Goal: Task Accomplishment & Management: Use online tool/utility

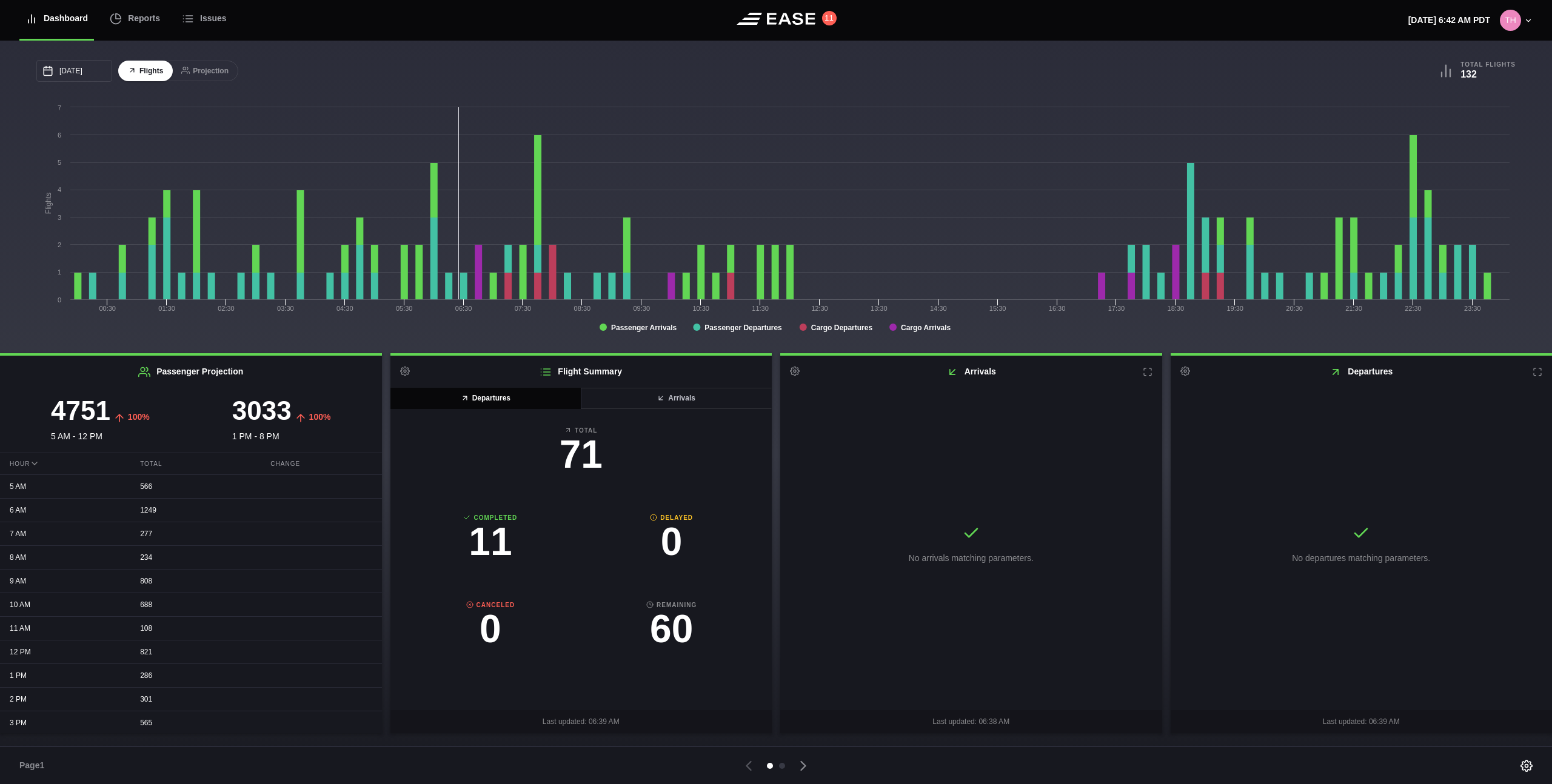
click at [506, 322] on rect at bounding box center [776, 222] width 1479 height 242
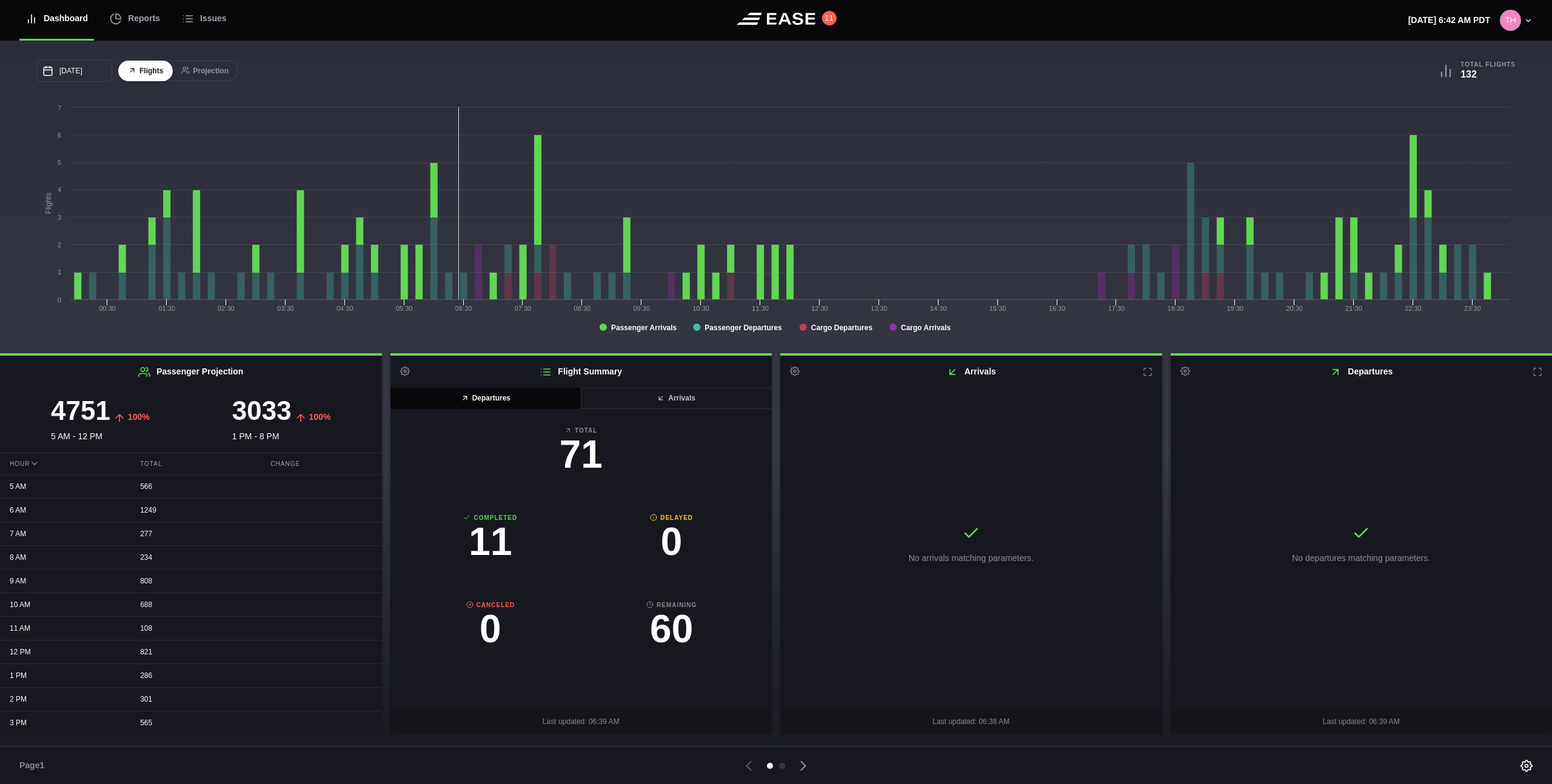
click at [463, 330] on rect at bounding box center [776, 222] width 1479 height 242
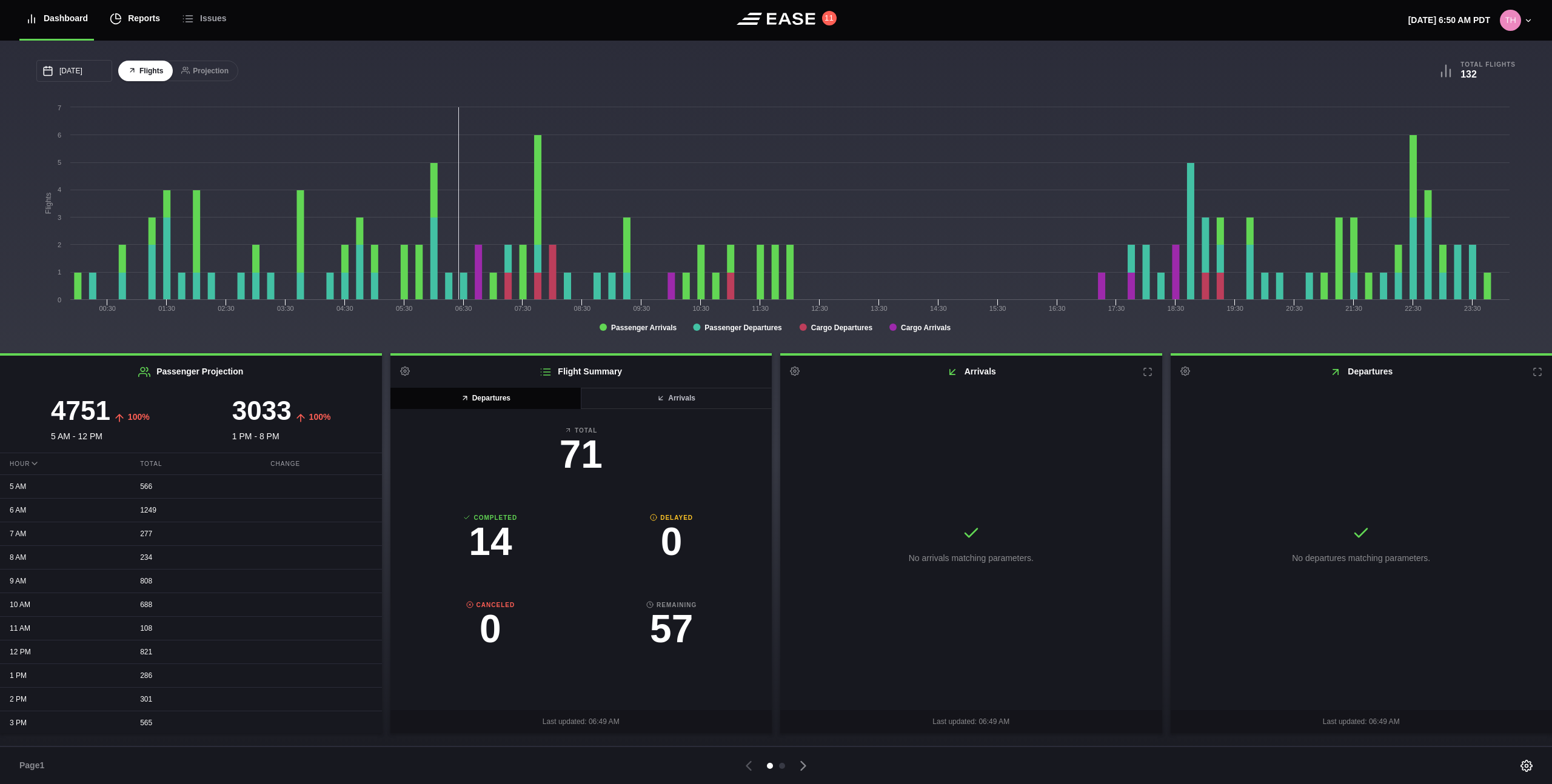
click at [141, 21] on div "Reports" at bounding box center [135, 18] width 51 height 40
select select "7"
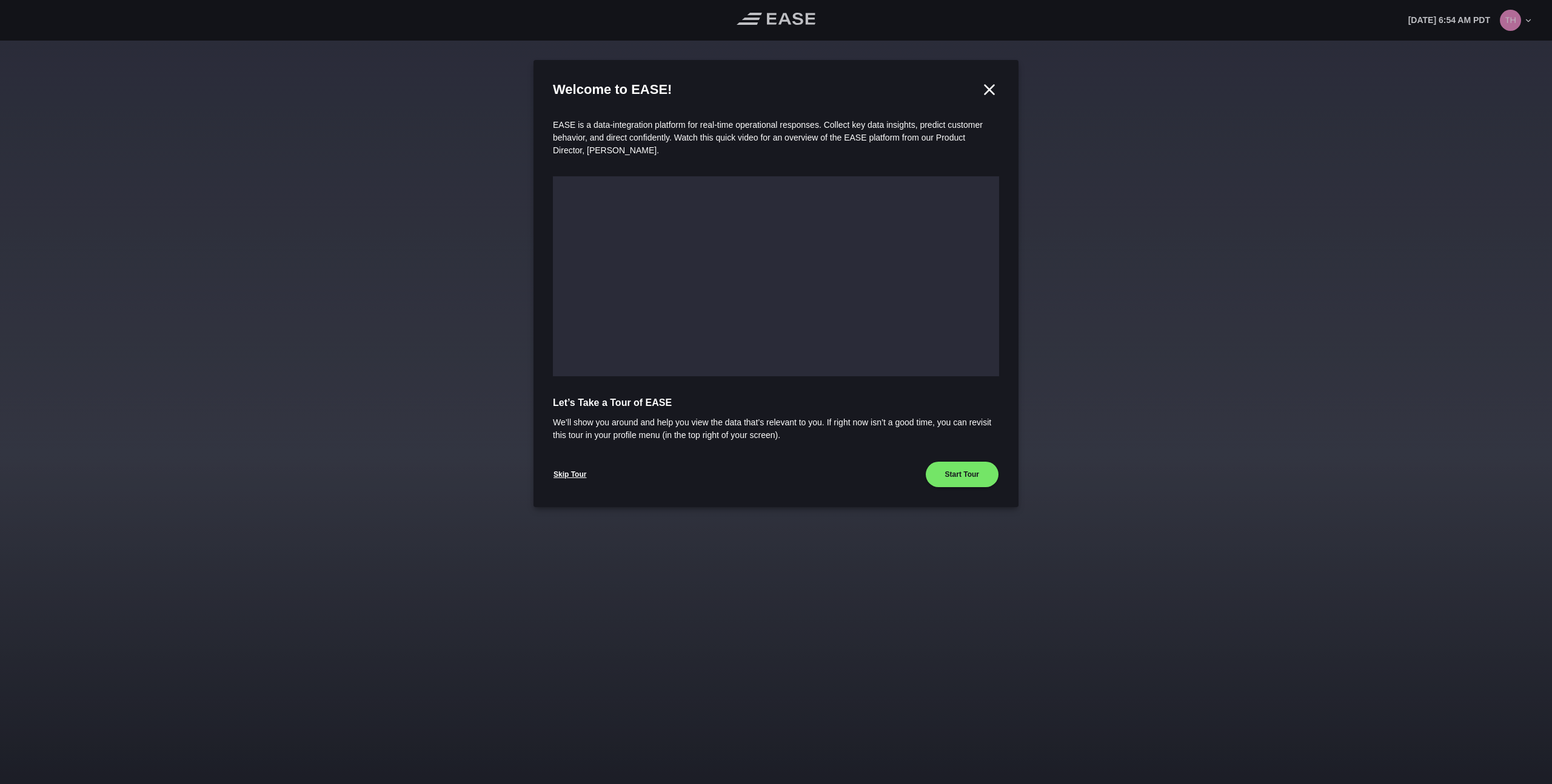
click at [422, 215] on div at bounding box center [776, 392] width 1552 height 784
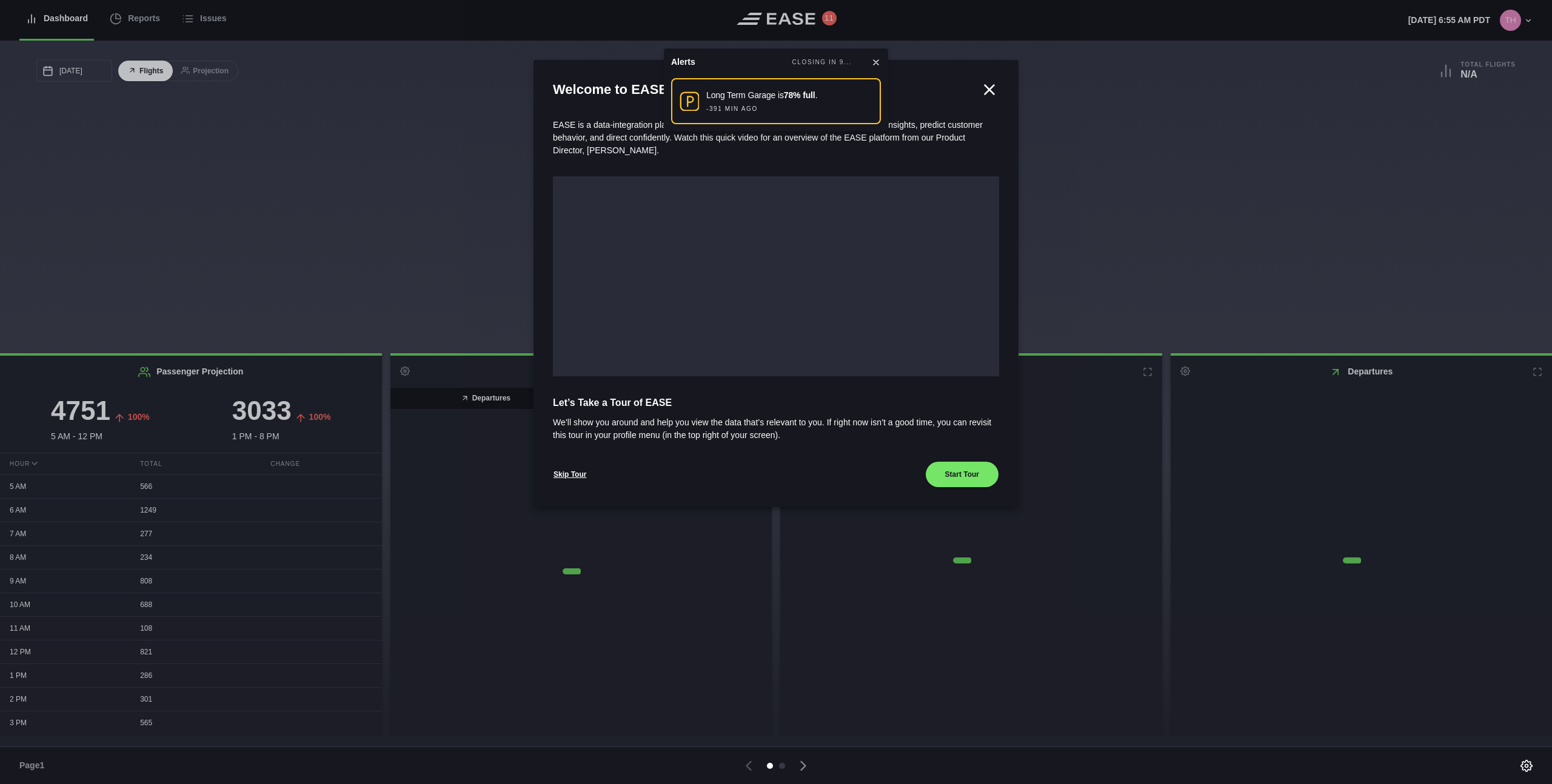
click at [983, 92] on icon at bounding box center [989, 89] width 18 height 18
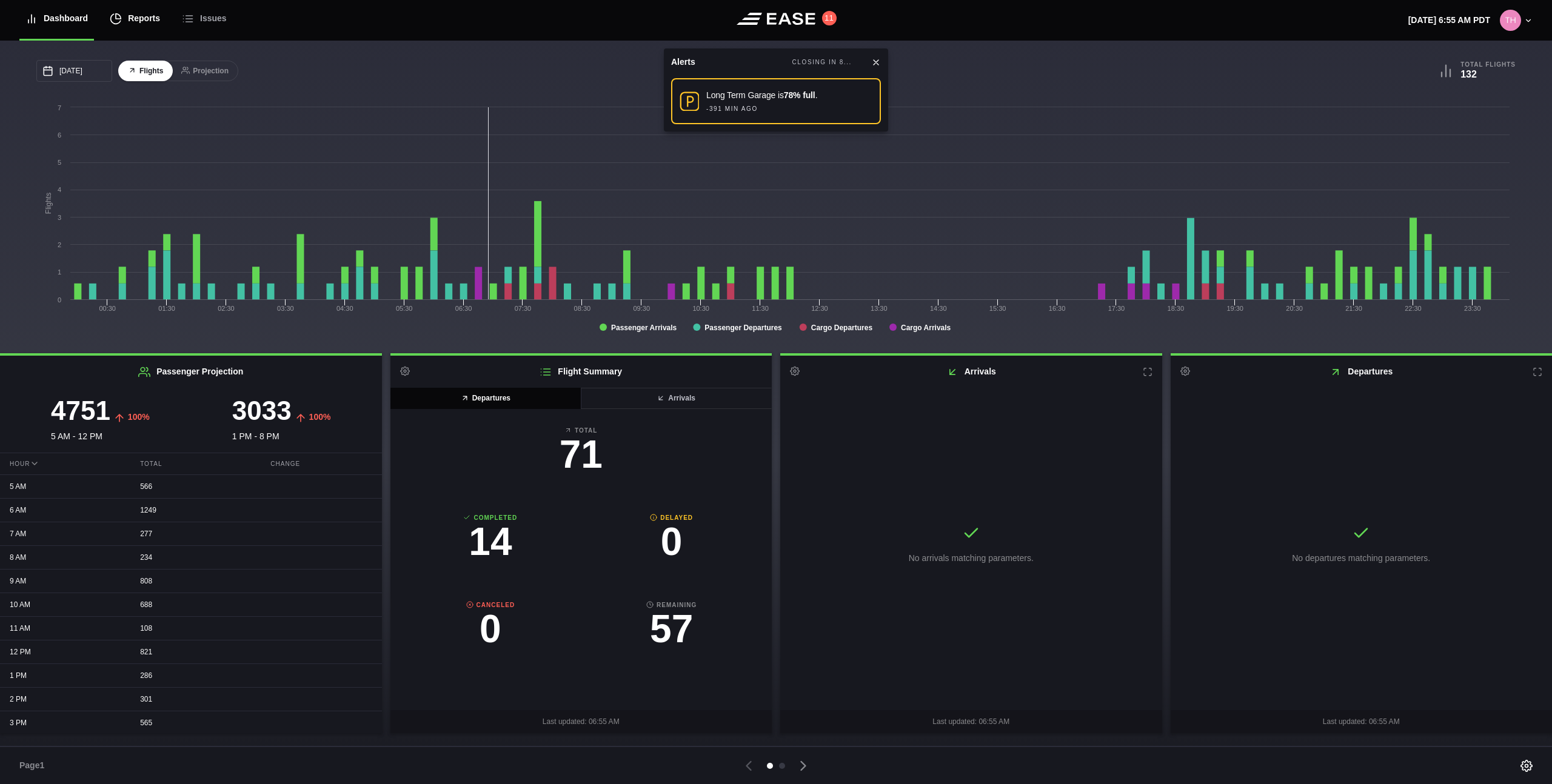
click at [134, 29] on div "Reports" at bounding box center [135, 18] width 51 height 40
select select "7"
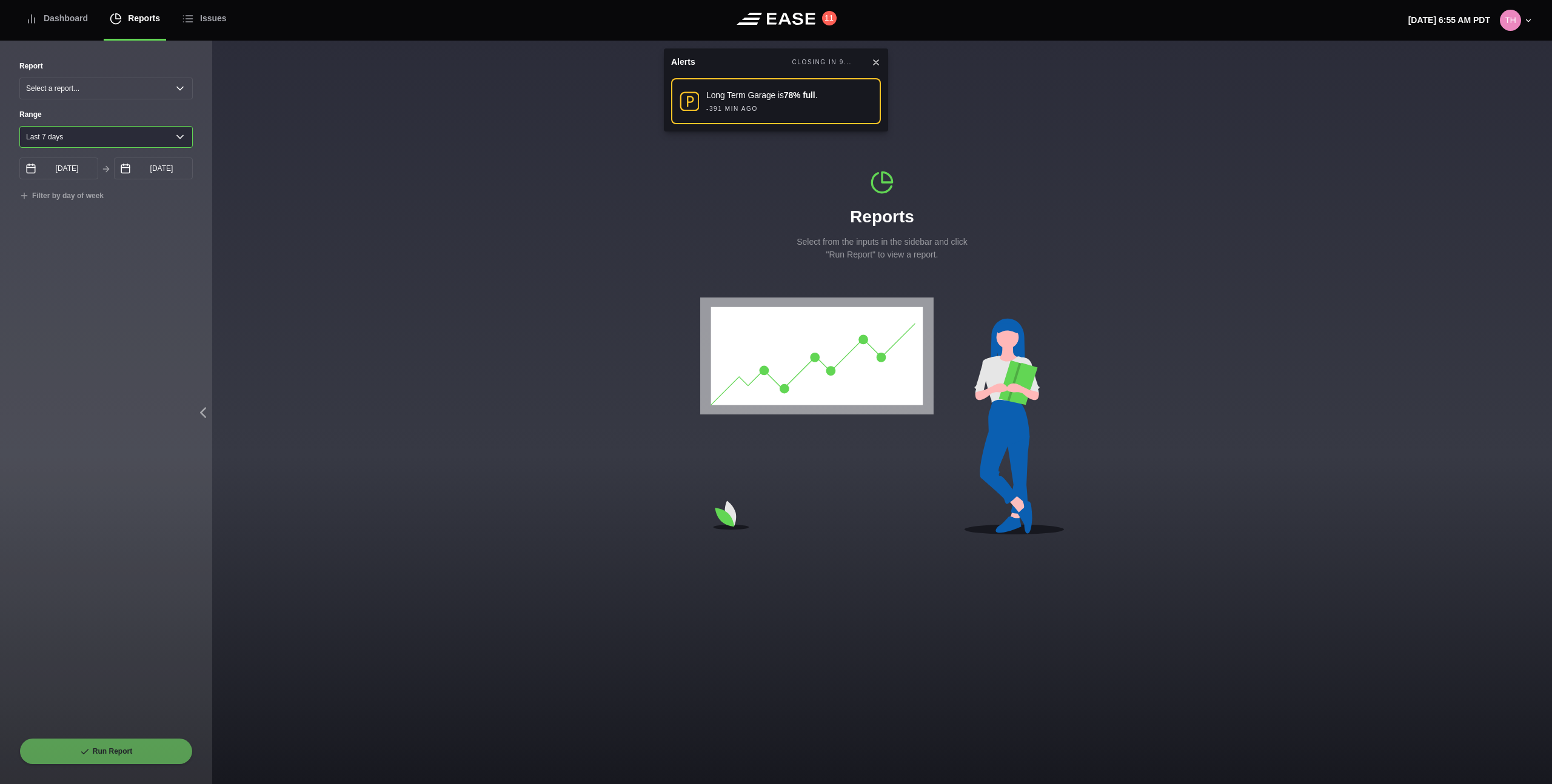
click at [111, 141] on select "[DATE] Last 7 days Last 14 days Last 30 days Last 6 weeks Custom" at bounding box center [106, 136] width 173 height 21
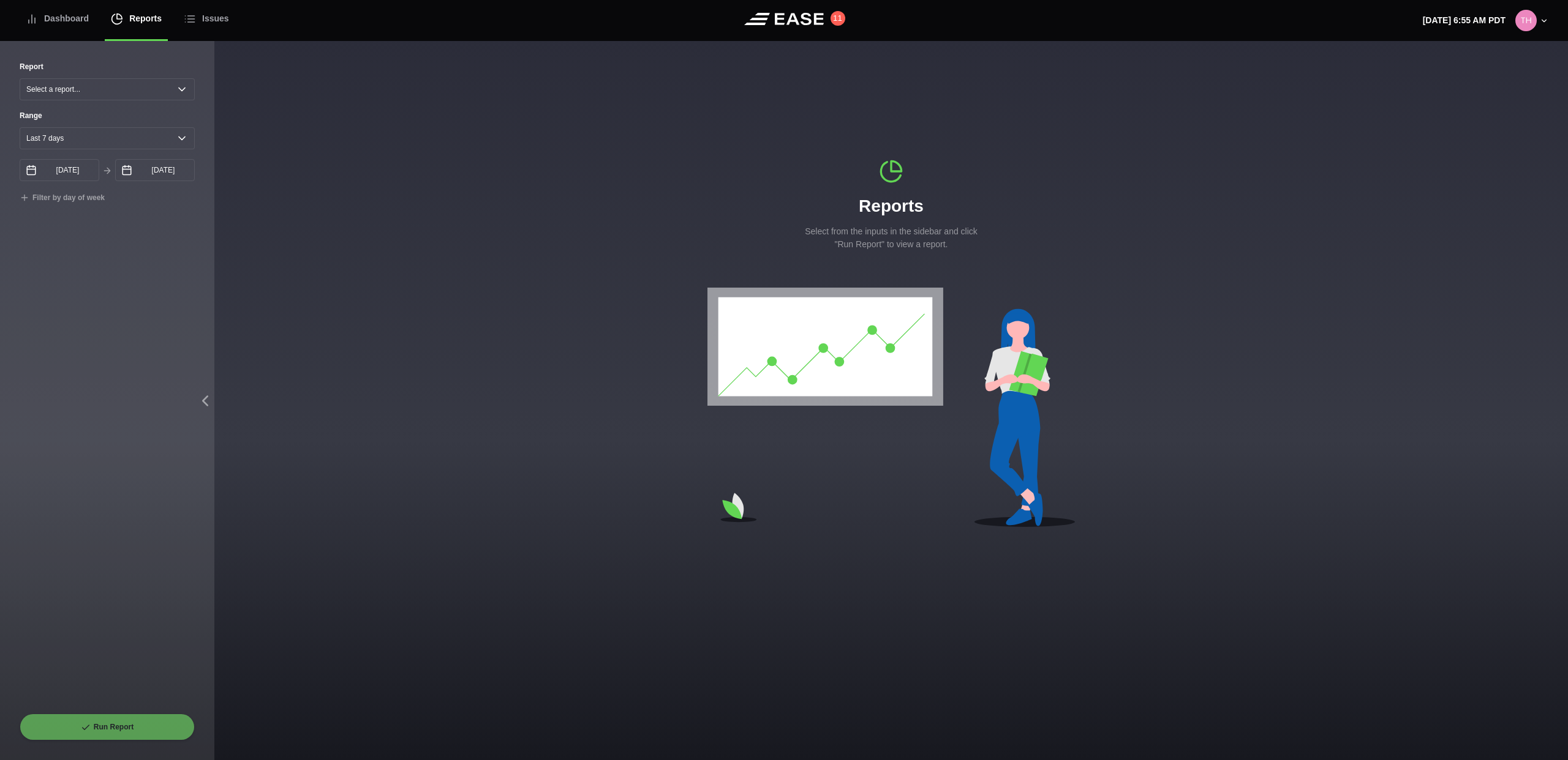
click at [126, 311] on div "Report Select a report... Arrivals Common Use Daily Throughput Departures Passe…" at bounding box center [107, 388] width 175 height 653
click at [72, 26] on div "Dashboard" at bounding box center [57, 18] width 63 height 41
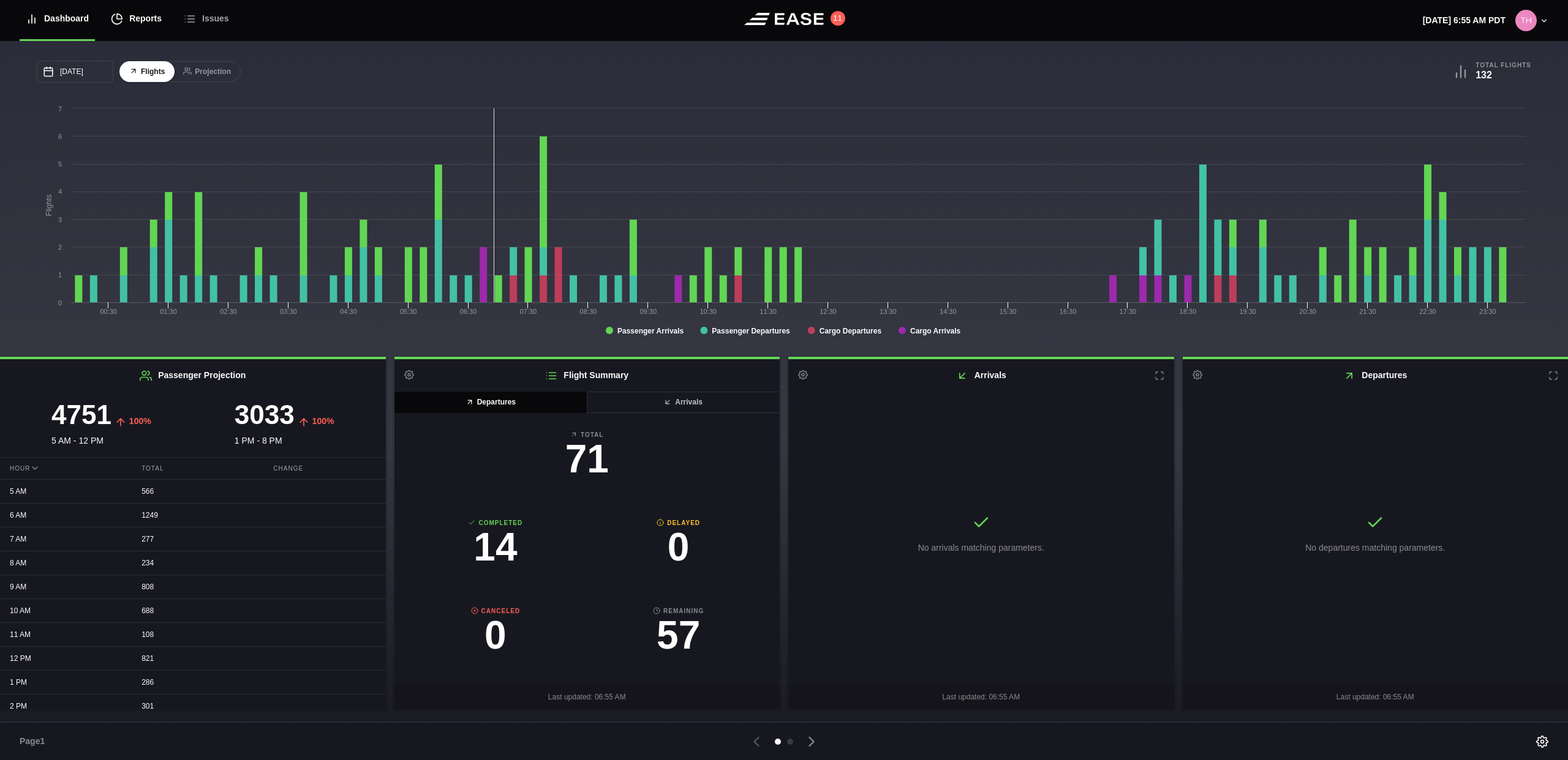
click at [143, 24] on div "Reports" at bounding box center [136, 18] width 51 height 41
select select "7"
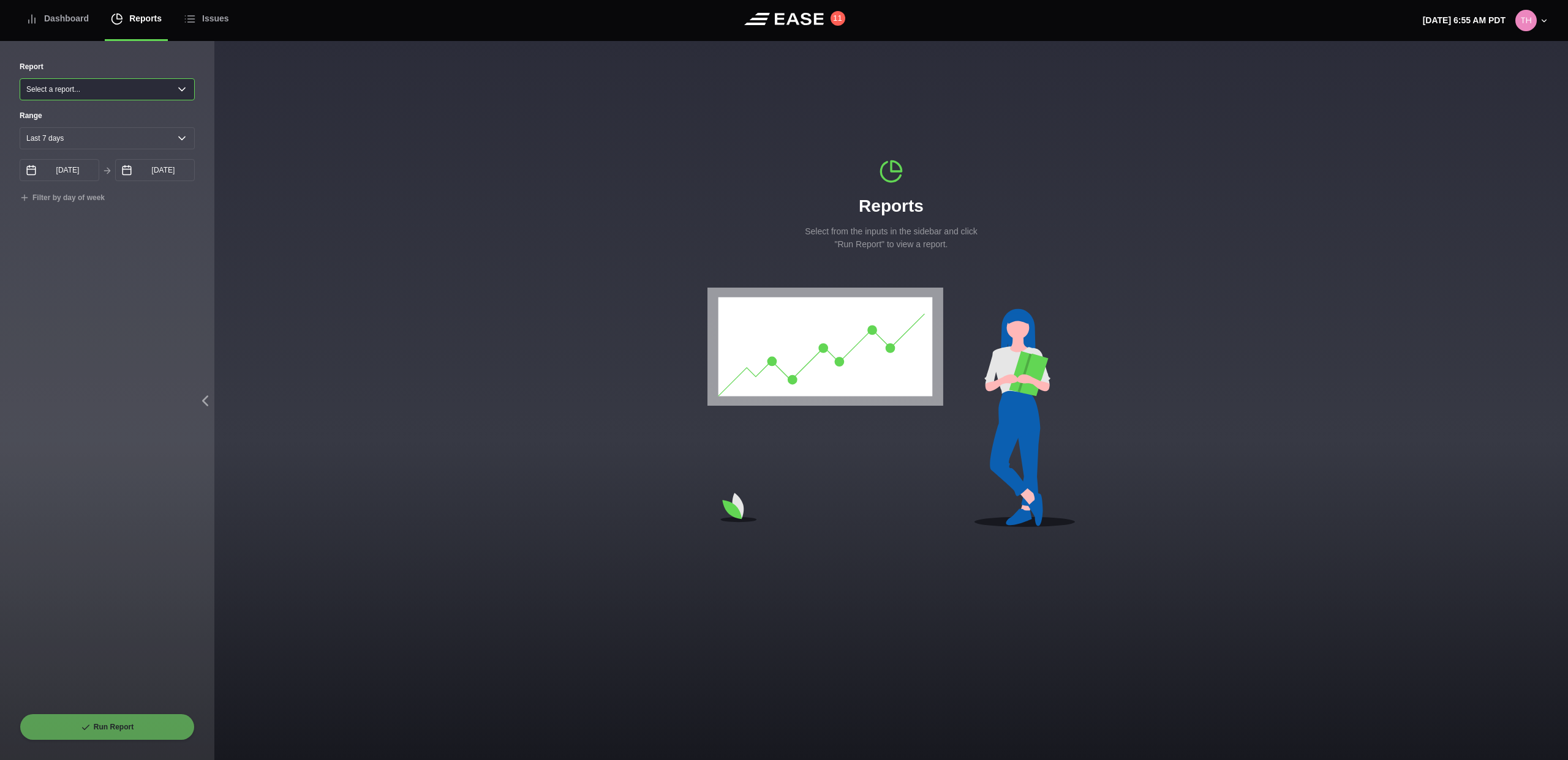
click at [110, 93] on select "Select a report... Arrivals Common Use Daily Throughput Departures Passenger Pr…" at bounding box center [107, 89] width 175 height 22
click at [97, 140] on select "[DATE] Last 7 days Last 14 days Last 30 days Last 6 weeks Custom" at bounding box center [107, 138] width 175 height 22
click at [95, 91] on select "Select a report... Arrivals Common Use Daily Throughput Departures Passenger Pr…" at bounding box center [107, 89] width 175 height 22
select select "Common Use"
click at [20, 79] on select "Select a report... Arrivals Common Use Daily Throughput Departures Passenger Pr…" at bounding box center [107, 89] width 175 height 22
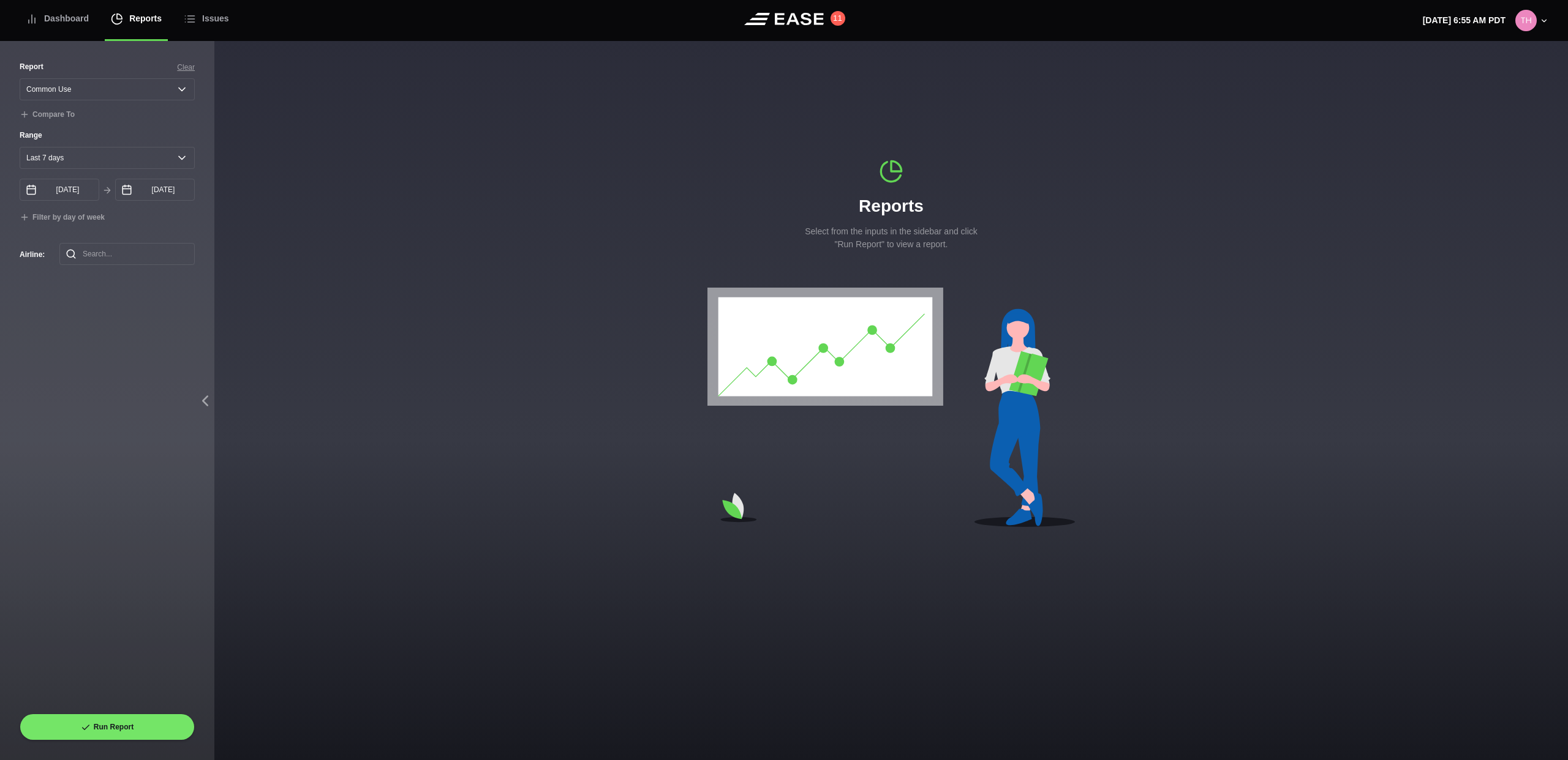
click at [194, 356] on div "Report Clear Select a report... Arrivals Common Use Daily Throughput Departures…" at bounding box center [107, 388] width 175 height 653
click at [84, 162] on select "[DATE] Last 7 days Last 14 days Last 30 days Last 6 weeks Custom" at bounding box center [107, 158] width 175 height 22
select select "14"
click at [20, 147] on select "[DATE] Last 7 days Last 14 days Last 30 days Last 6 weeks Custom" at bounding box center [107, 158] width 175 height 22
type input "[DATE]"
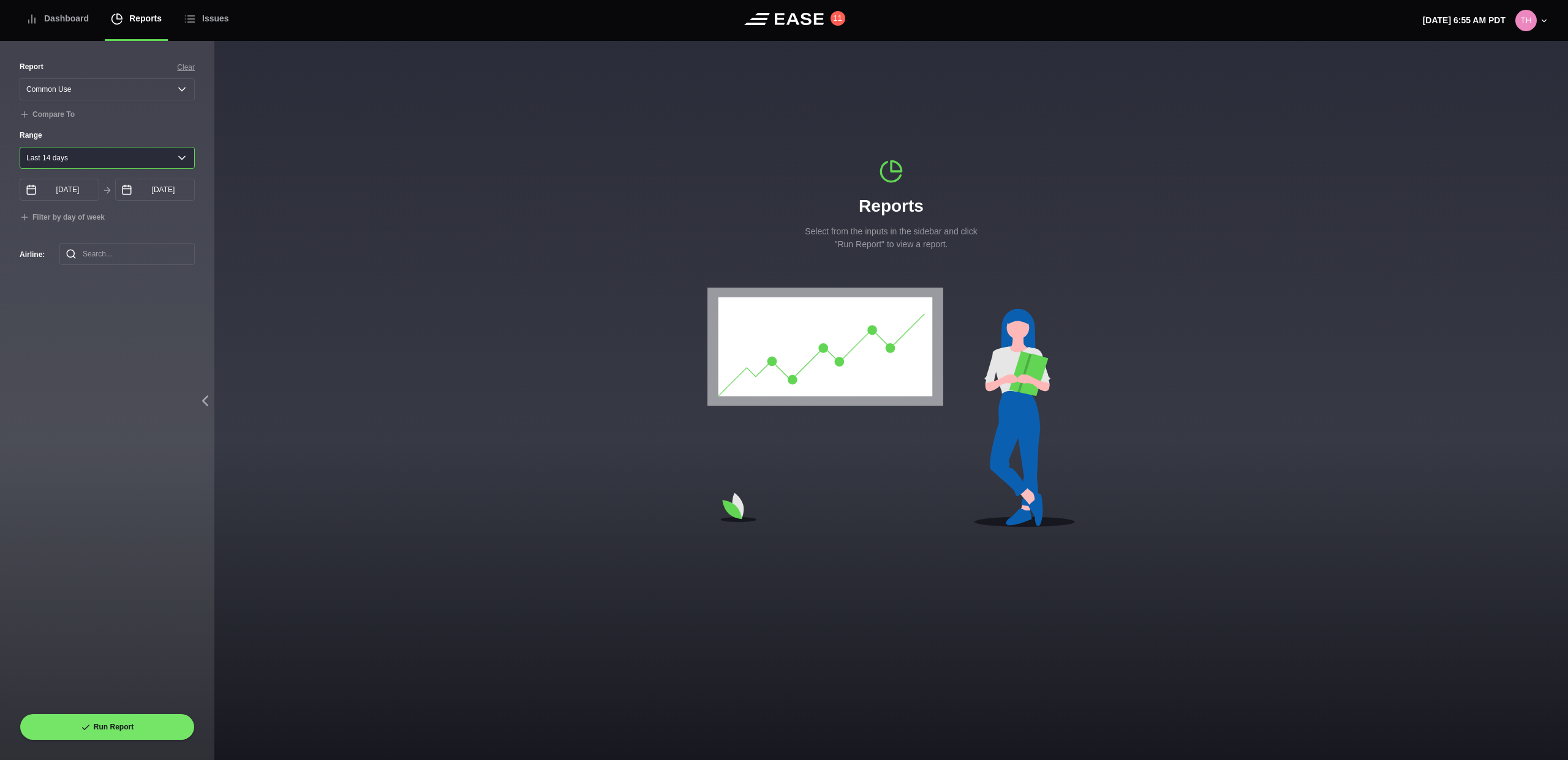
click at [87, 164] on select "[DATE] Last 7 days Last 14 days Last 30 days Last 6 weeks Custom" at bounding box center [107, 158] width 175 height 22
select select "30"
click at [20, 147] on select "[DATE] Last 7 days Last 14 days Last 30 days Last 6 weeks Custom" at bounding box center [107, 158] width 175 height 22
type input "09/02/2025"
click at [75, 159] on select "[DATE] Last 7 days Last 14 days Last 30 days Last 6 weeks Custom" at bounding box center [107, 158] width 175 height 22
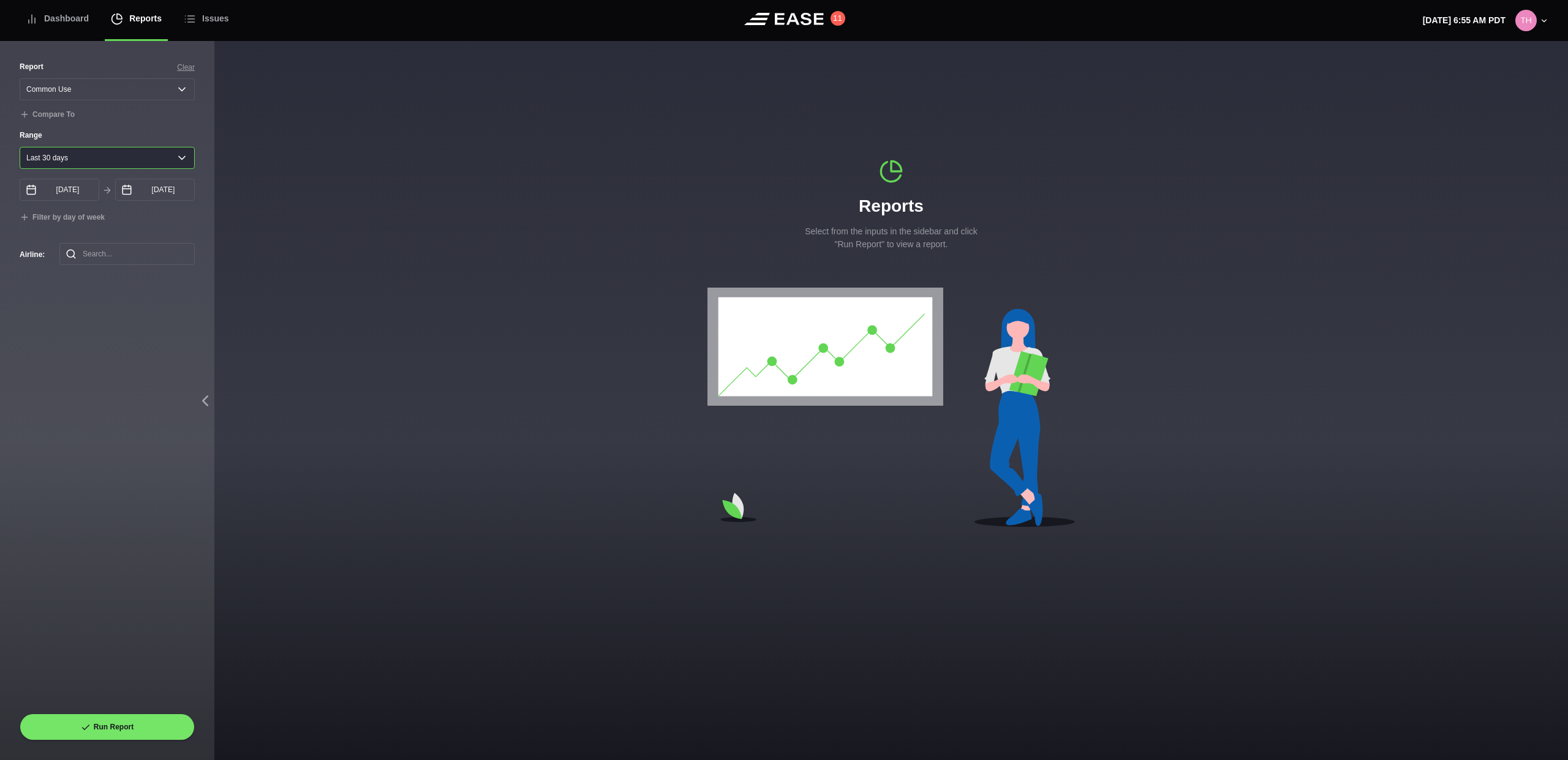
select select "1"
click at [20, 147] on select "[DATE] Last 7 days Last 14 days Last 30 days Last 6 weeks Custom" at bounding box center [107, 158] width 175 height 22
type input "[DATE]"
click at [119, 159] on select "[DATE] Last 7 days Last 14 days Last 30 days Last 6 weeks Custom" at bounding box center [107, 158] width 175 height 22
select select "7"
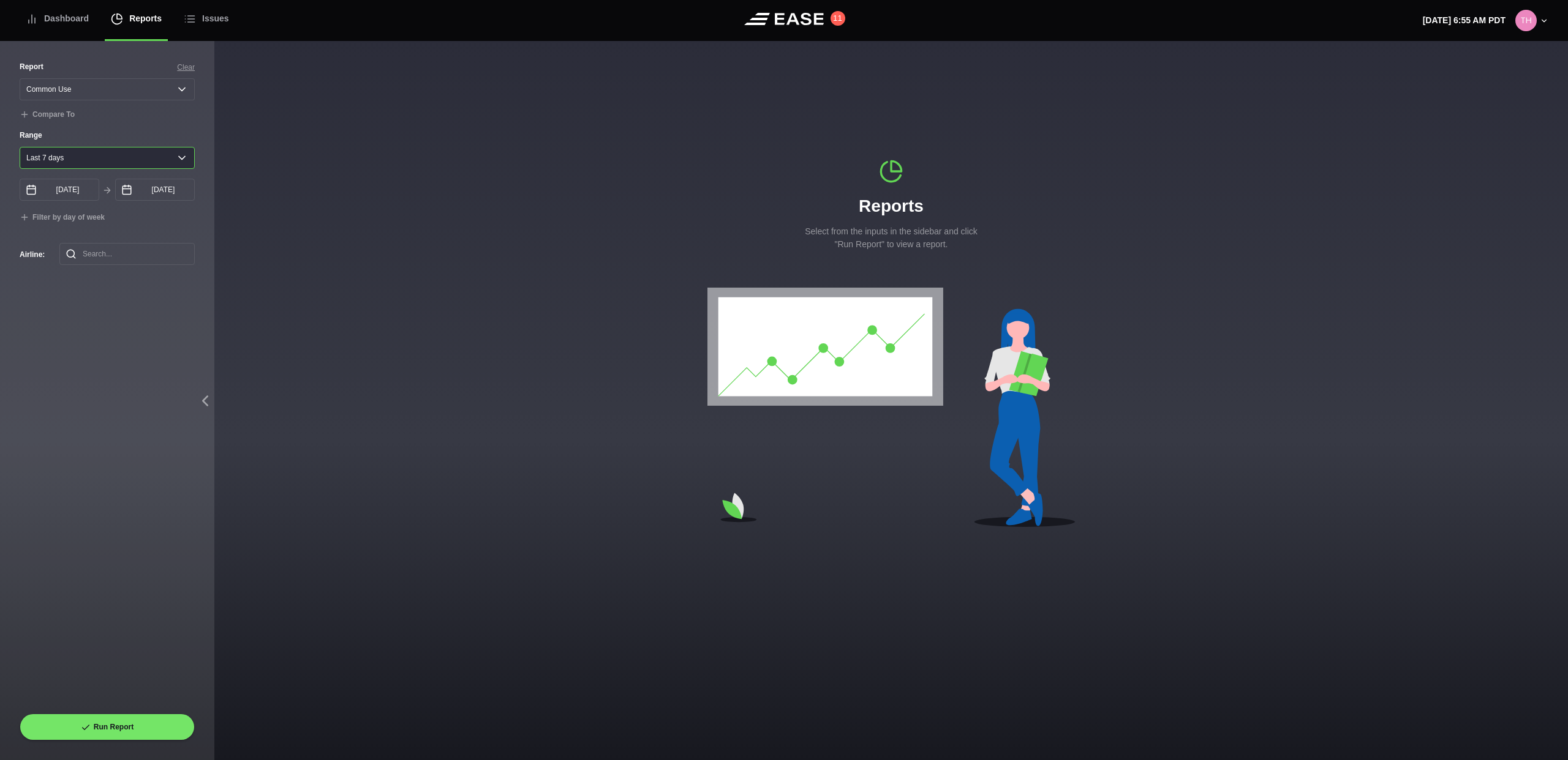
click at [20, 147] on select "[DATE] Last 7 days Last 14 days Last 30 days Last 6 weeks Custom" at bounding box center [107, 158] width 175 height 22
type input "[DATE]"
click at [102, 156] on select "[DATE] Last 7 days Last 14 days Last 30 days Last 6 weeks Custom" at bounding box center [107, 158] width 175 height 22
click at [109, 92] on select "Select a report... Arrivals Common Use Daily Throughput Departures Passenger Pr…" at bounding box center [107, 89] width 175 height 22
click at [20, 79] on select "Select a report... Arrivals Common Use Daily Throughput Departures Passenger Pr…" at bounding box center [107, 89] width 175 height 22
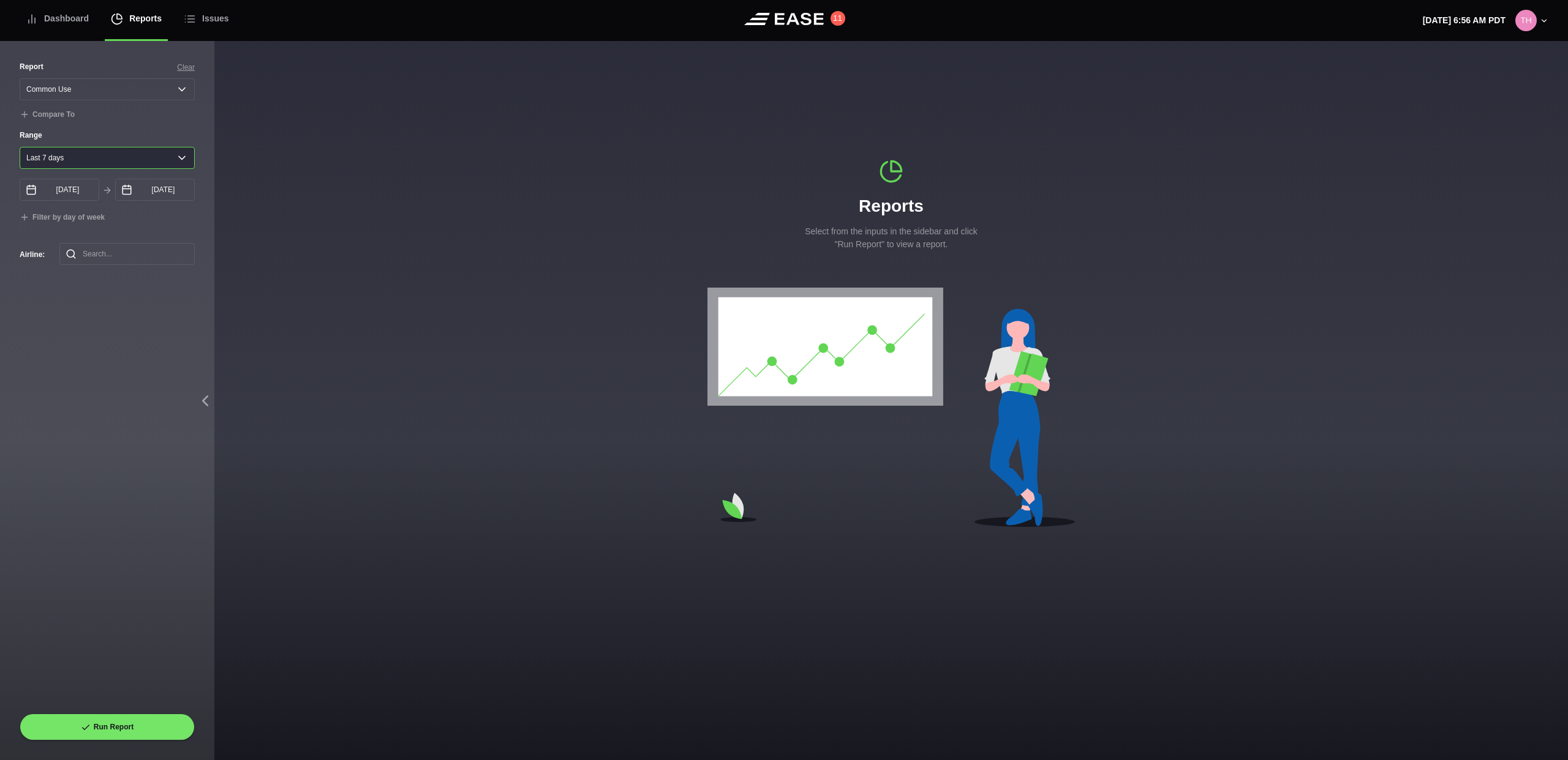
click at [60, 157] on select "[DATE] Last 7 days Last 14 days Last 30 days Last 6 weeks Custom" at bounding box center [107, 158] width 175 height 22
click at [58, 22] on div "Dashboard" at bounding box center [57, 18] width 63 height 41
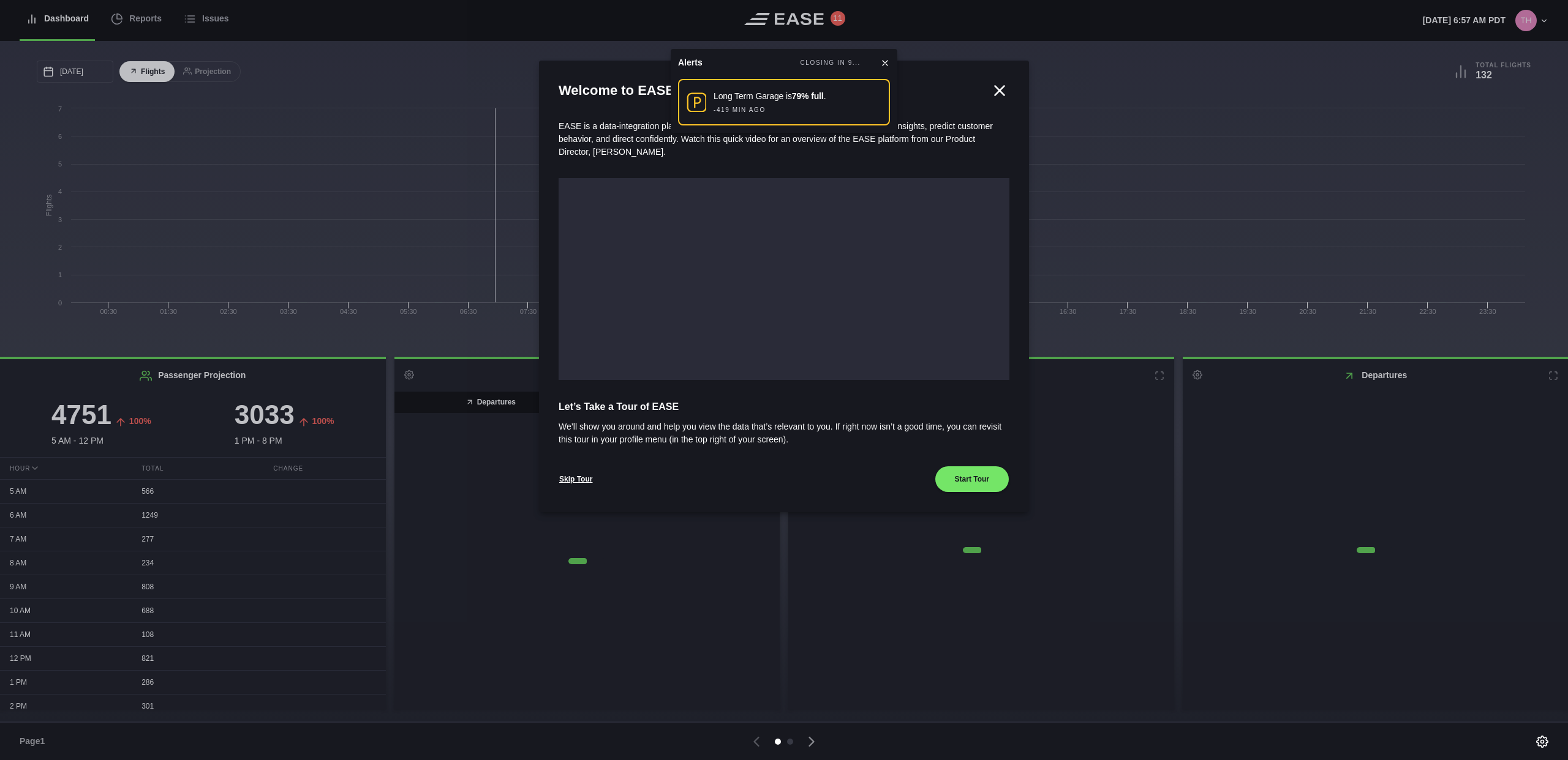
click at [1002, 94] on icon at bounding box center [999, 90] width 18 height 18
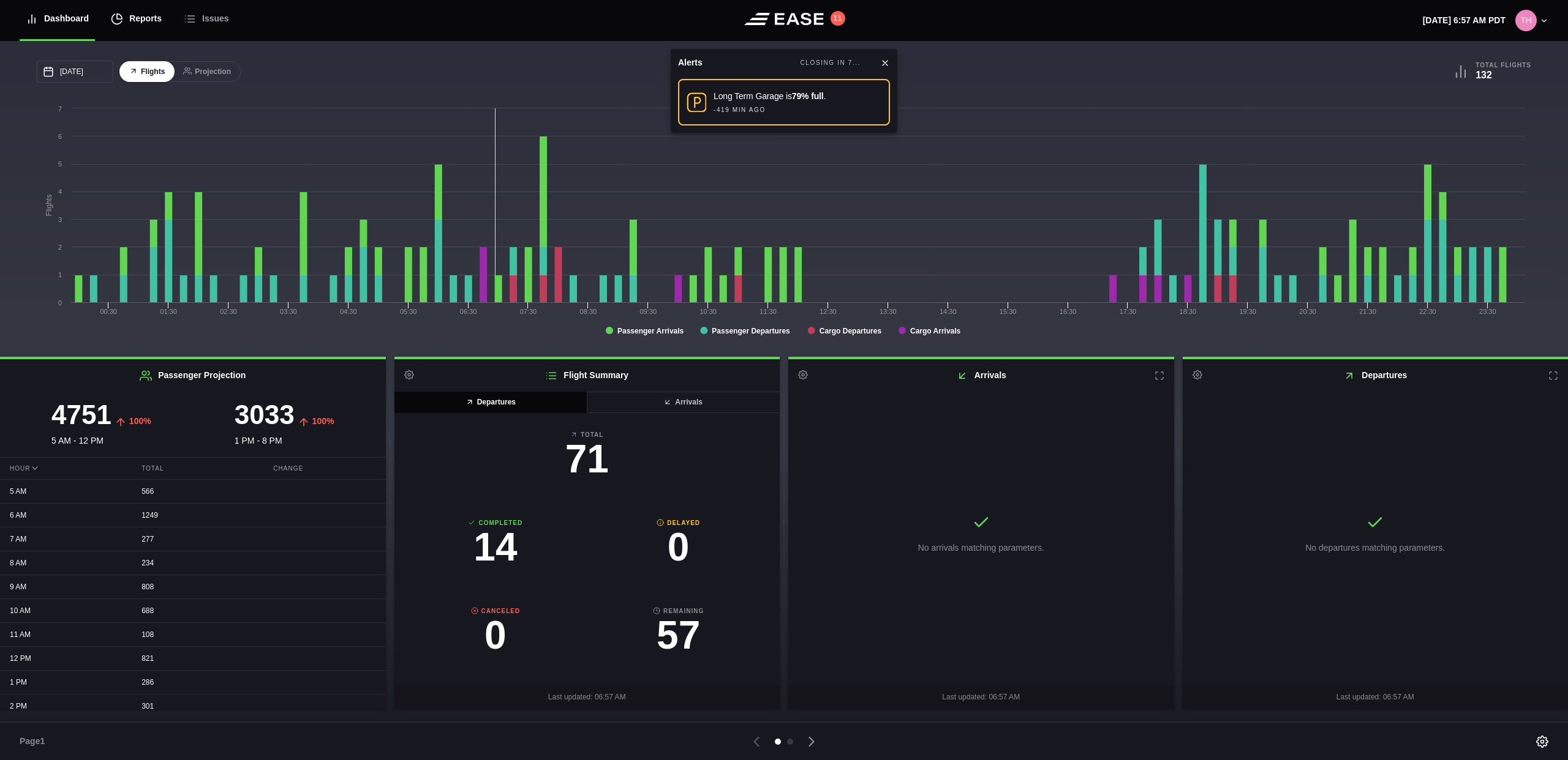
click at [147, 24] on div "Reports" at bounding box center [136, 18] width 51 height 41
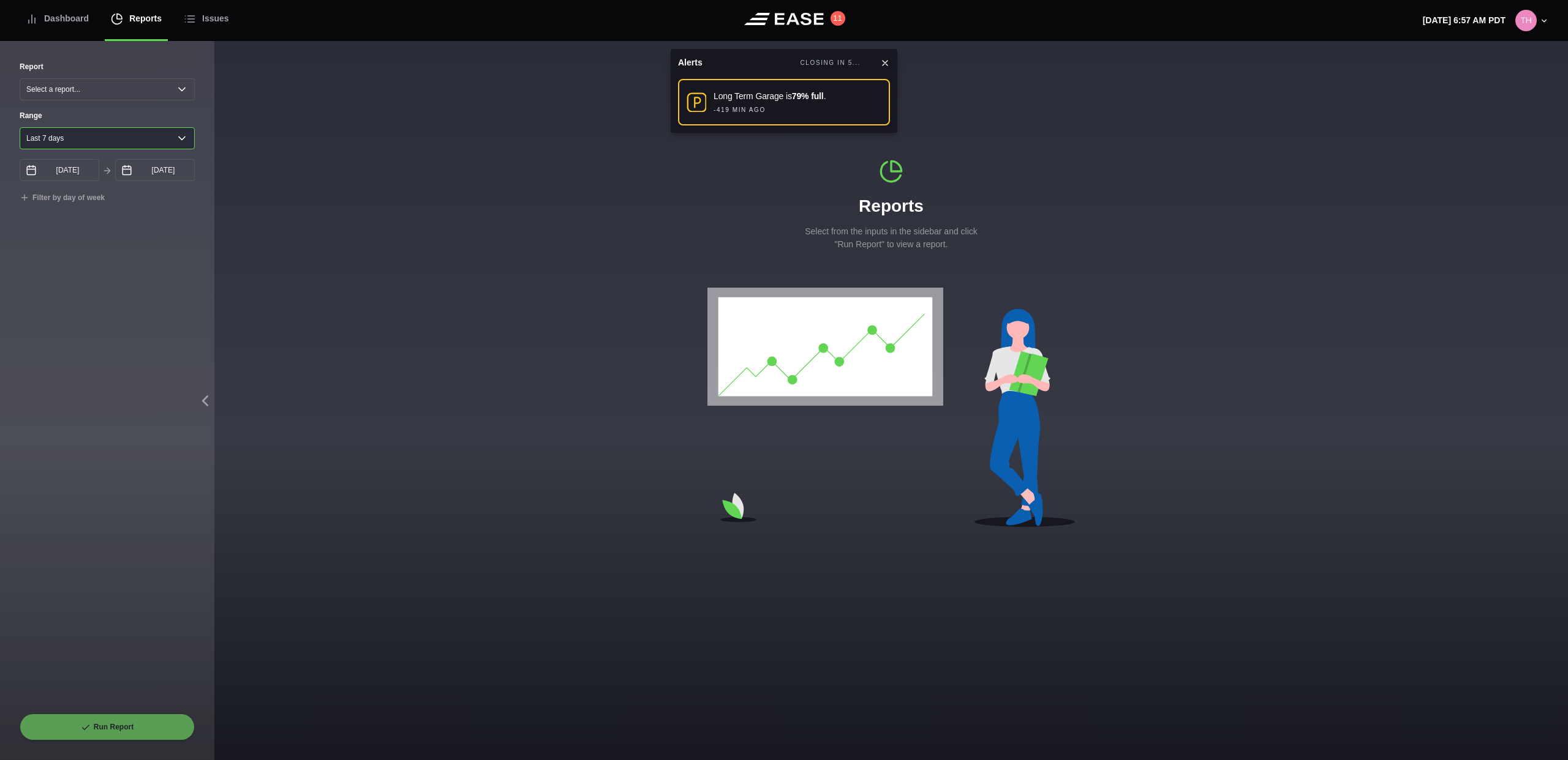
click at [71, 138] on select "[DATE] Last 7 days Last 14 days Last 30 days Last 6 weeks Custom" at bounding box center [107, 138] width 175 height 22
click at [109, 141] on select "[DATE] Last 7 days Last 14 days Last 30 days Last 6 weeks Custom" at bounding box center [107, 138] width 175 height 22
select select "14"
click at [20, 127] on select "[DATE] Last 7 days Last 14 days Last 30 days Last 6 weeks Custom" at bounding box center [107, 138] width 175 height 22
type input "[DATE]"
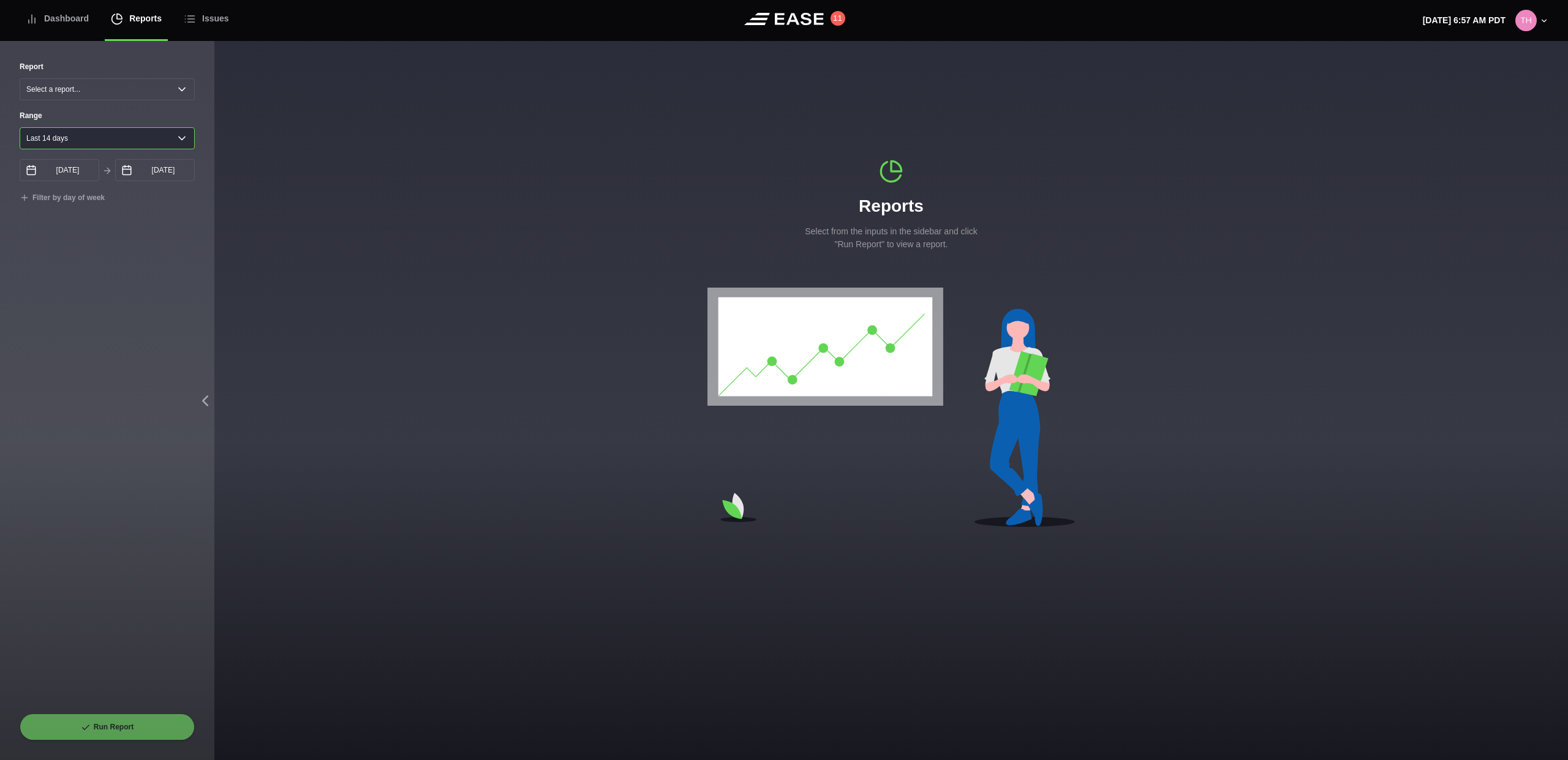
click at [79, 140] on select "[DATE] Last 7 days Last 14 days Last 30 days Last 6 weeks Custom" at bounding box center [107, 138] width 175 height 22
select select "0"
click at [20, 127] on select "[DATE] Last 7 days Last 14 days Last 30 days Last 6 weeks Custom" at bounding box center [107, 138] width 175 height 22
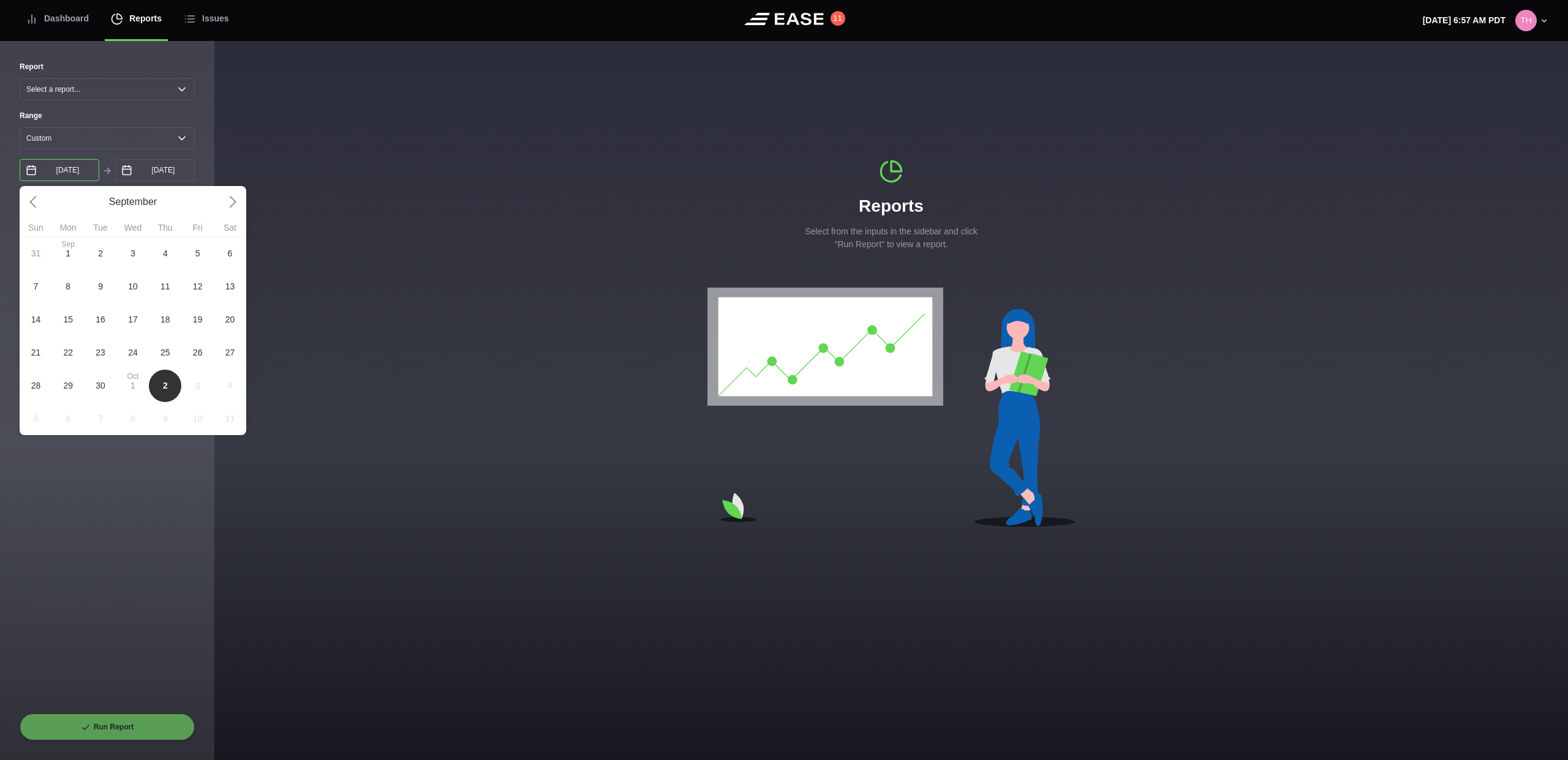
click at [83, 173] on input "[DATE]" at bounding box center [60, 170] width 80 height 22
click at [132, 319] on span "17" at bounding box center [132, 319] width 10 height 13
type input "[DATE]"
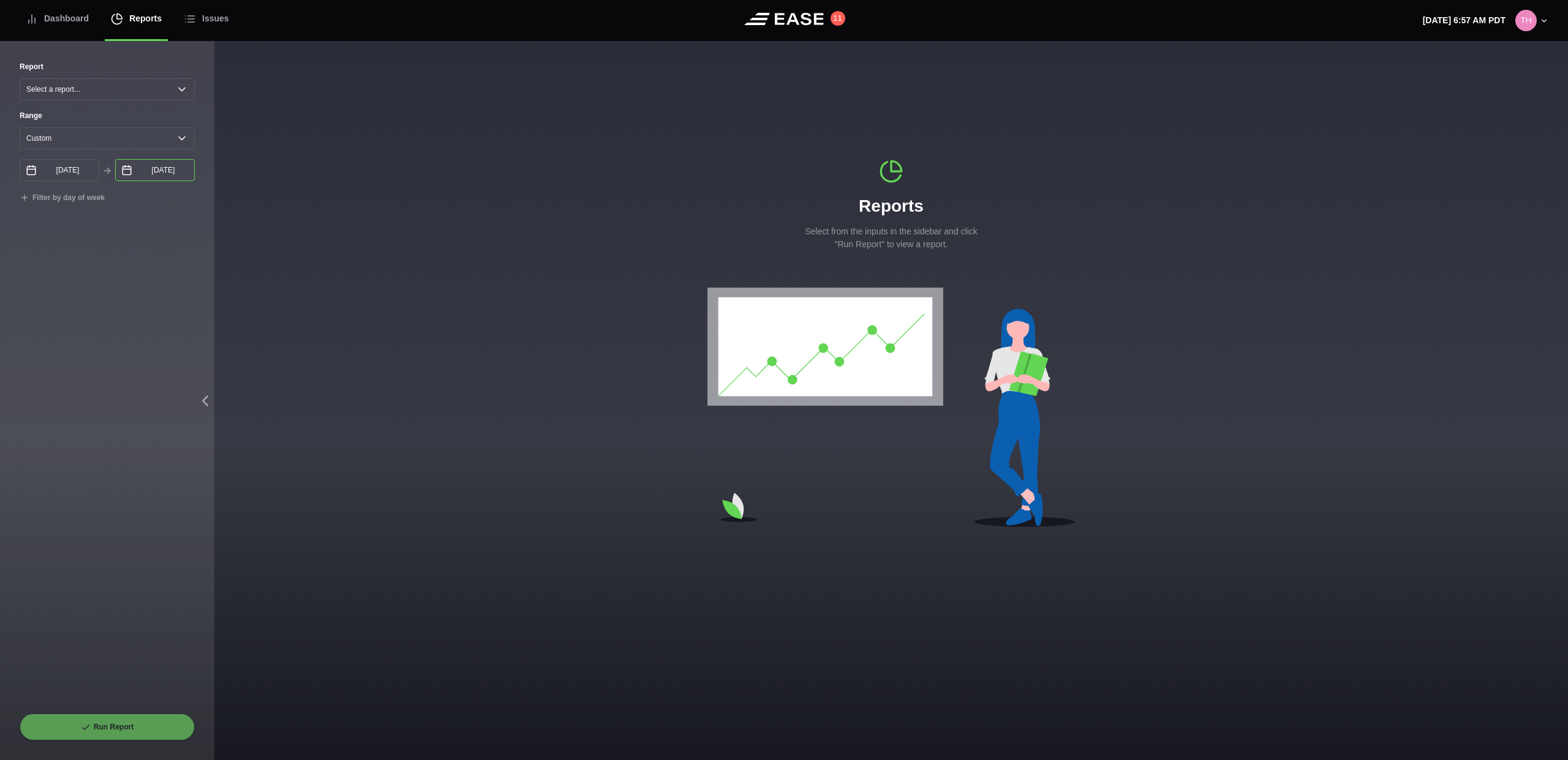
click at [177, 176] on input "[DATE]" at bounding box center [155, 170] width 80 height 22
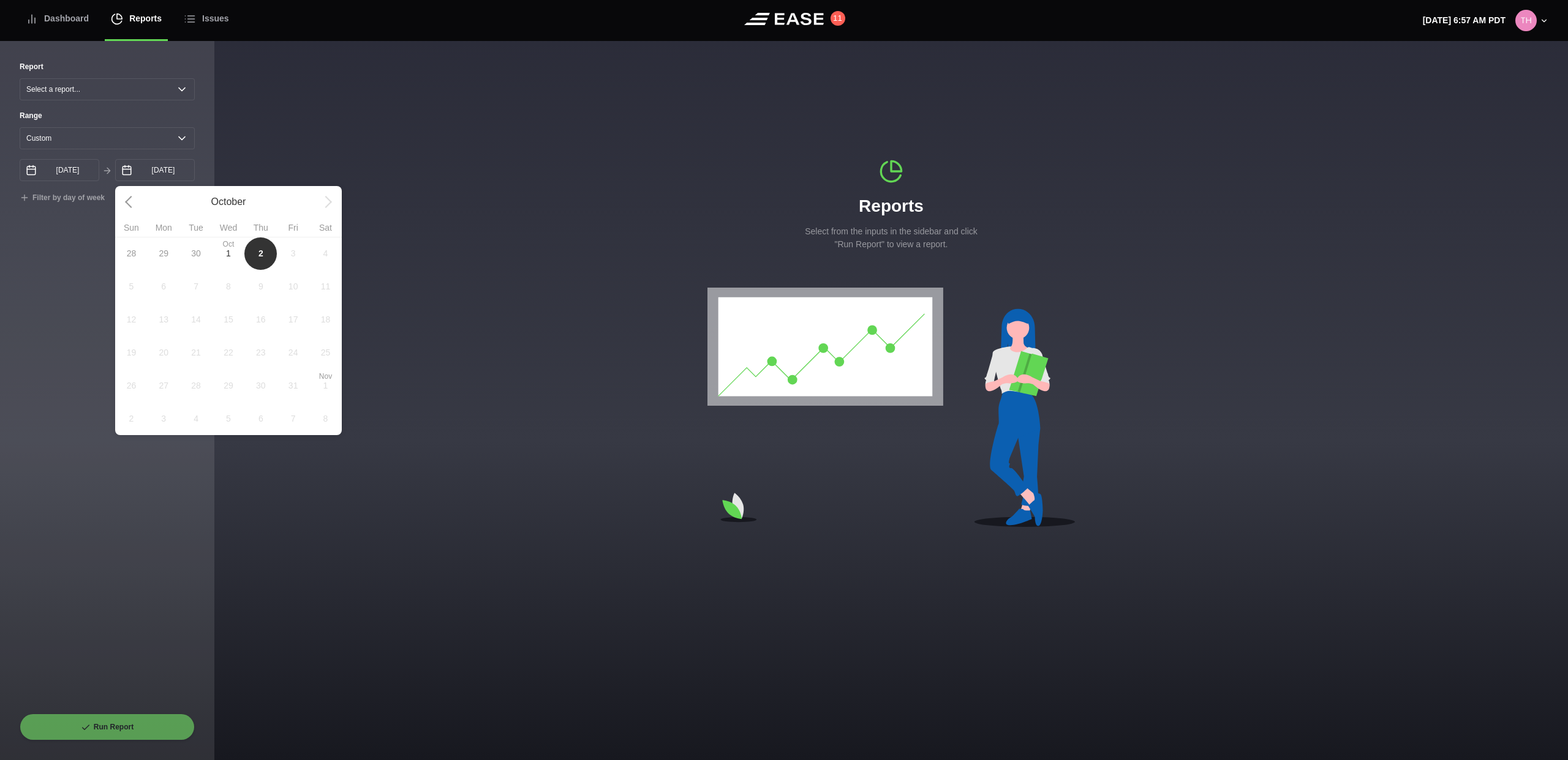
click at [95, 268] on div "Report Select a report... Arrivals Common Use Daily Throughput Departures Passe…" at bounding box center [107, 388] width 175 height 653
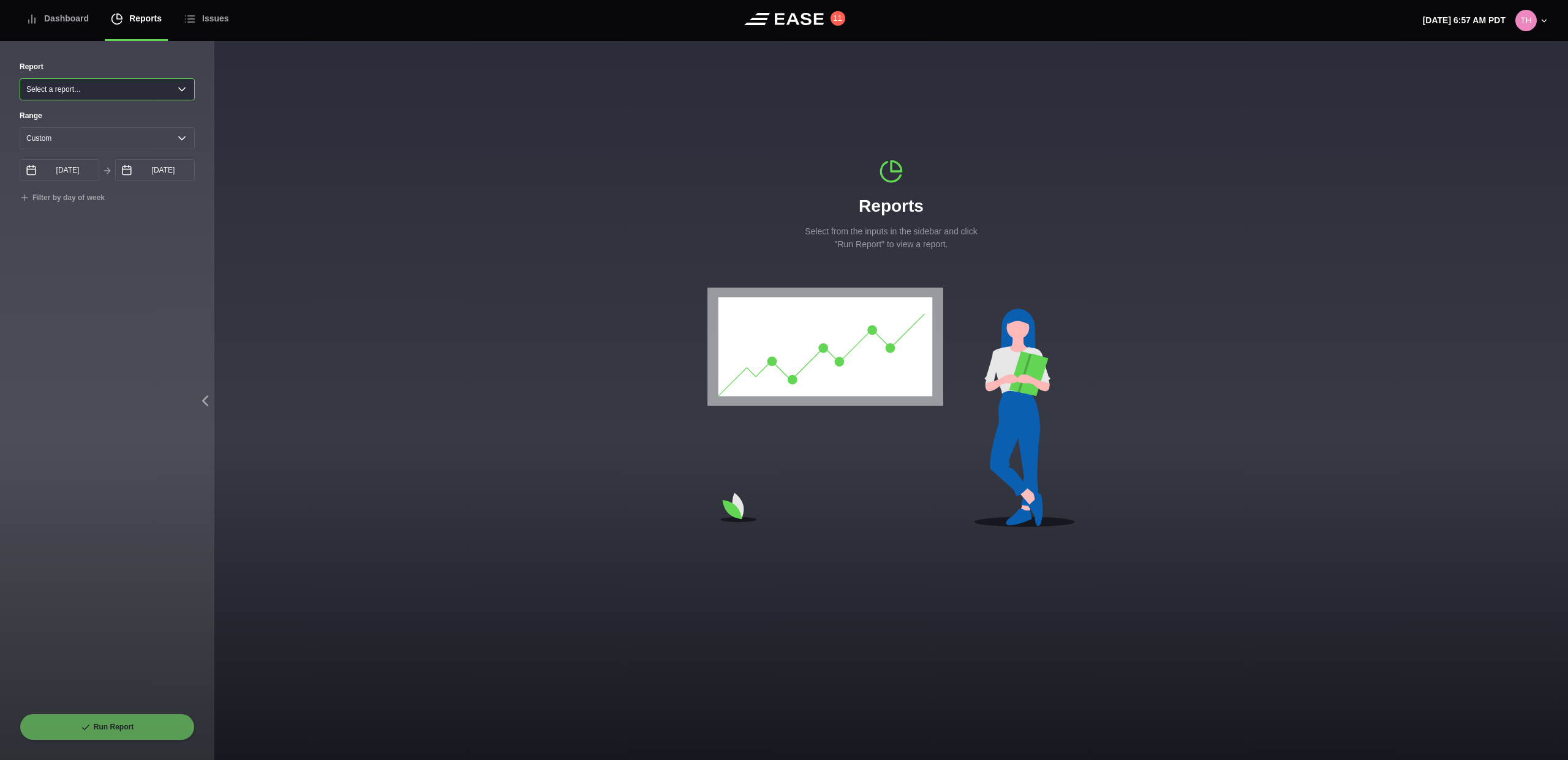
click at [99, 85] on select "Select a report... Arrivals Common Use Daily Throughput Departures Passenger Pr…" at bounding box center [107, 89] width 175 height 22
select select "Common Use"
click at [20, 79] on select "Select a report... Arrivals Common Use Daily Throughput Departures Passenger Pr…" at bounding box center [107, 89] width 175 height 22
click at [77, 153] on select "[DATE] Last 7 days Last 14 days Last 30 days Last 6 weeks Custom" at bounding box center [107, 158] width 175 height 22
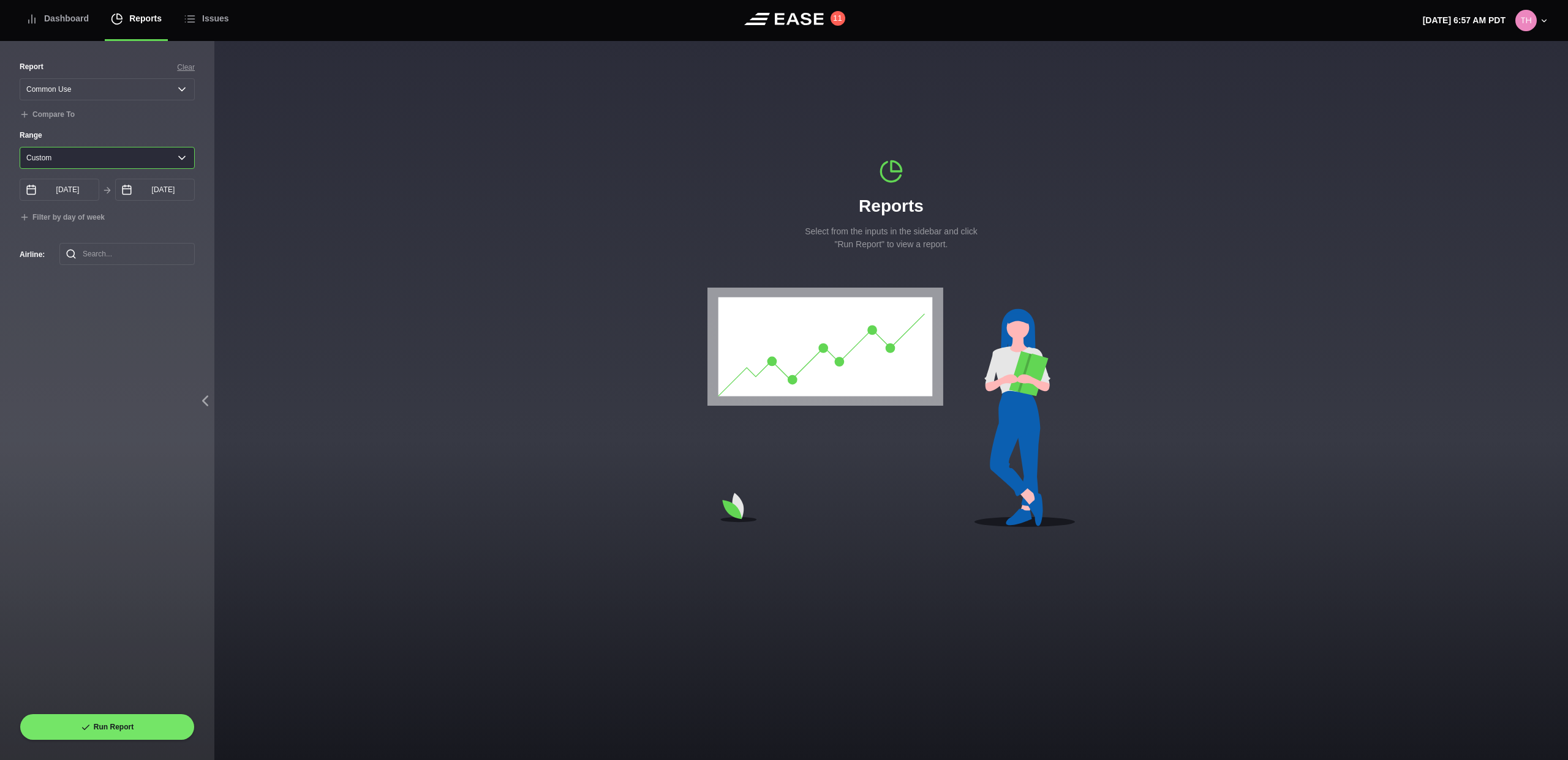
select select "1"
click at [20, 147] on select "[DATE] Last 7 days Last 14 days Last 30 days Last 6 weeks Custom" at bounding box center [107, 158] width 175 height 22
type input "[DATE]"
click at [87, 162] on select "[DATE] Last 7 days Last 14 days Last 30 days Last 6 weeks Custom" at bounding box center [107, 158] width 175 height 22
select select "7"
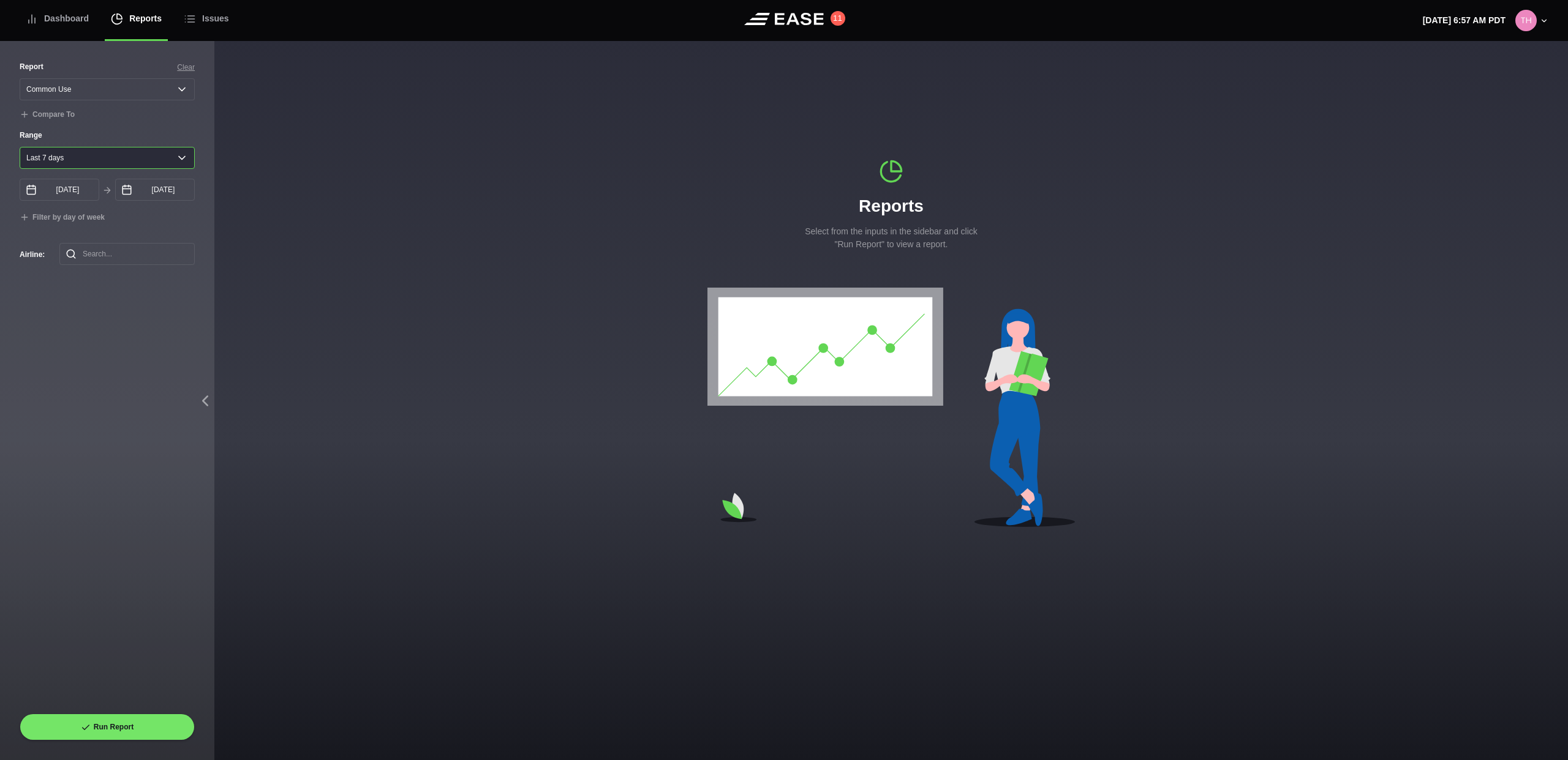
click at [20, 147] on select "[DATE] Last 7 days Last 14 days Last 30 days Last 6 weeks Custom" at bounding box center [107, 158] width 175 height 22
type input "[DATE]"
click at [89, 154] on select "[DATE] Last 7 days Last 14 days Last 30 days Last 6 weeks Custom" at bounding box center [107, 158] width 175 height 22
select select "0"
click at [20, 147] on select "[DATE] Last 7 days Last 14 days Last 30 days Last 6 weeks Custom" at bounding box center [107, 158] width 175 height 22
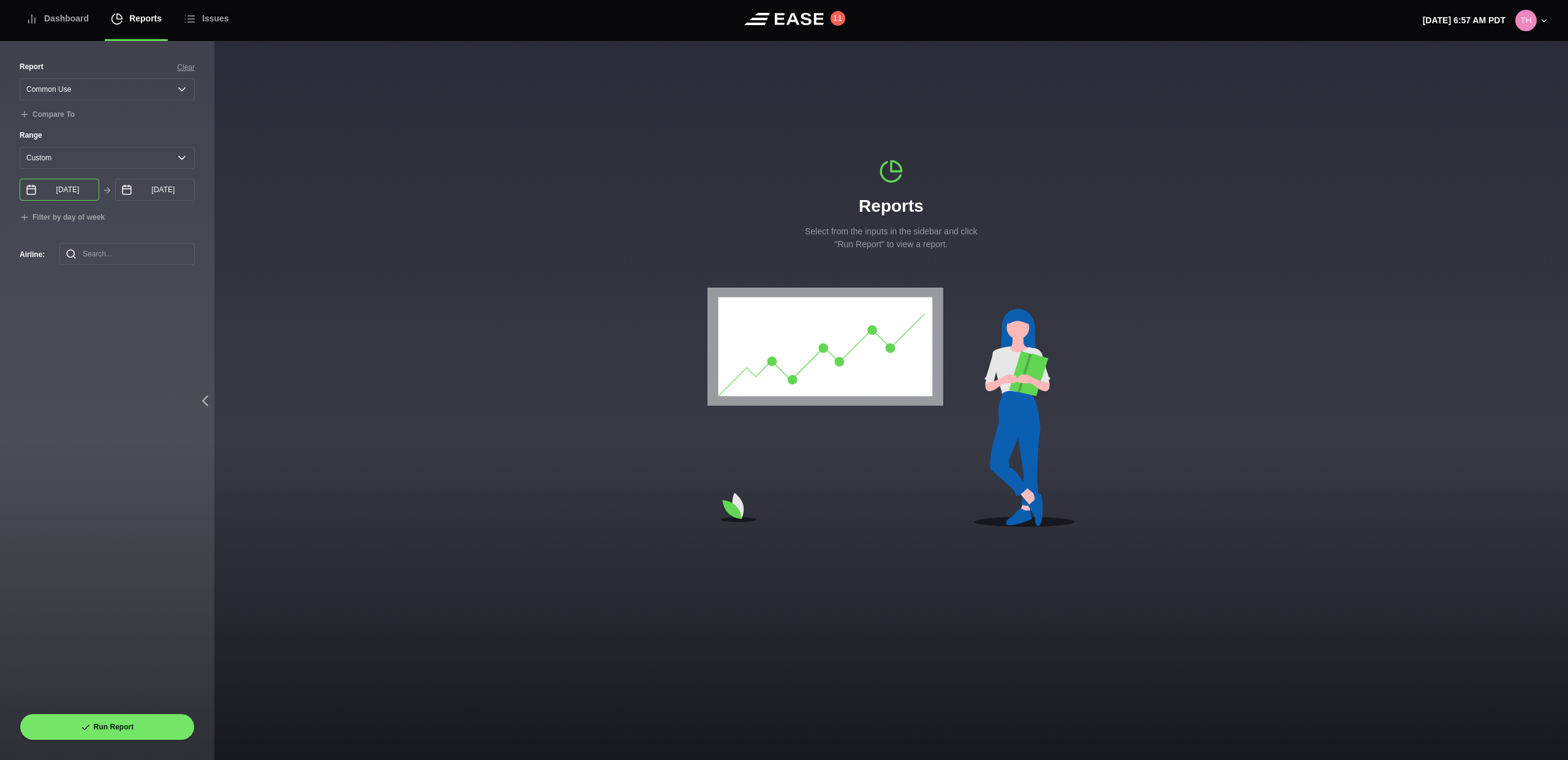
click at [73, 193] on input "[DATE]" at bounding box center [60, 190] width 80 height 22
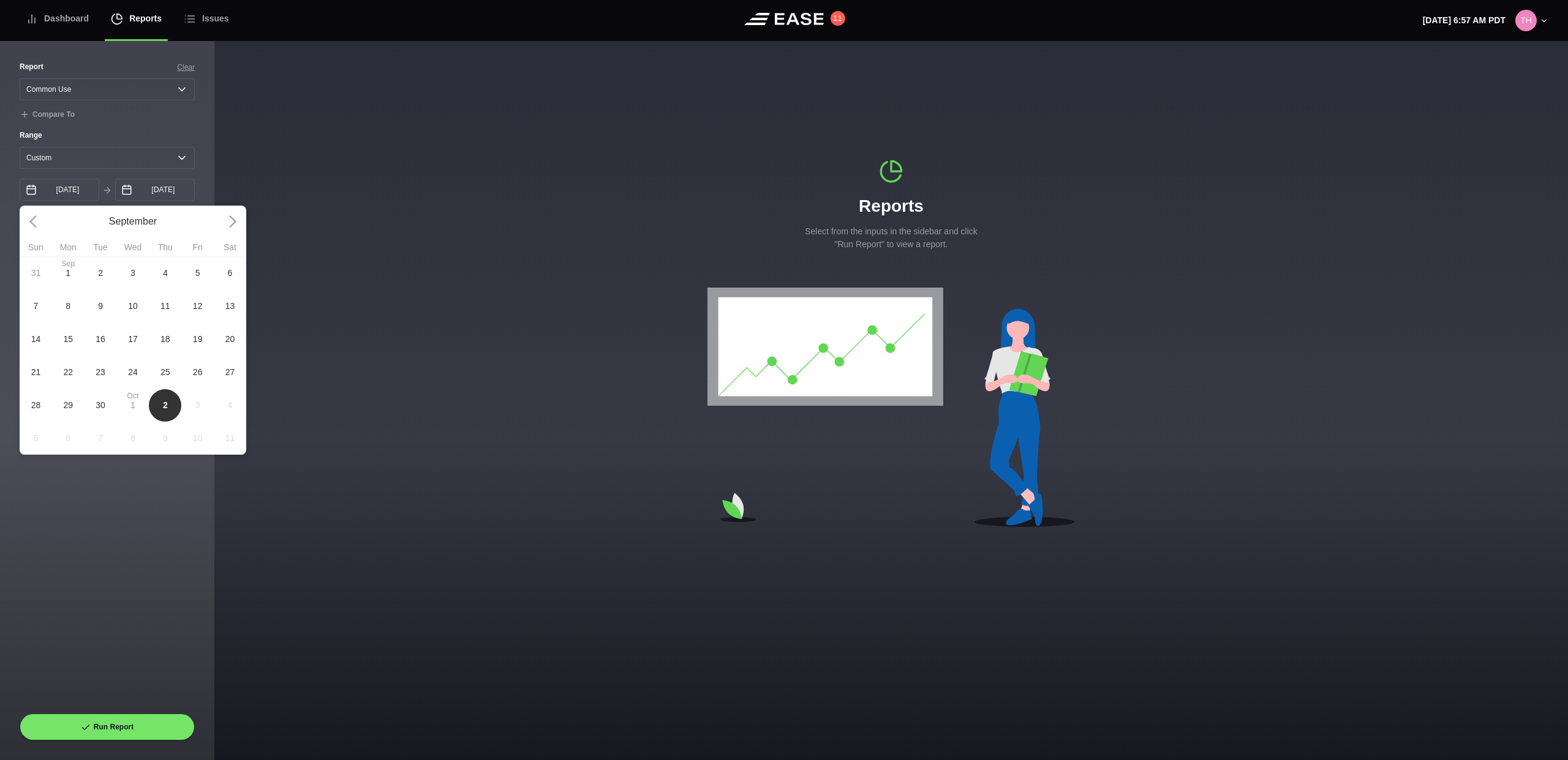
click at [101, 404] on span "30" at bounding box center [100, 405] width 10 height 13
type input "[DATE]"
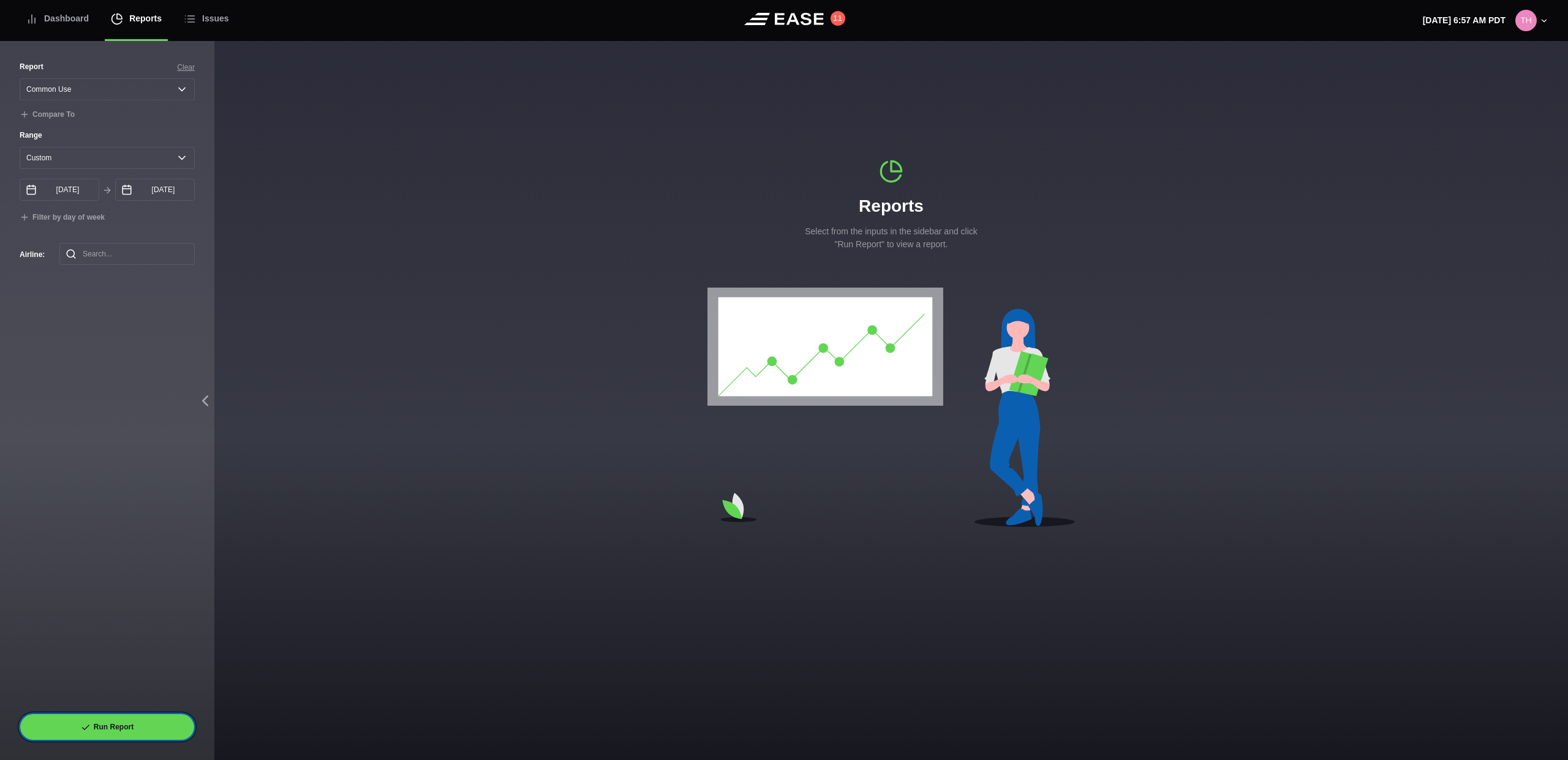
click at [125, 733] on button "Run Report" at bounding box center [107, 727] width 175 height 27
select select "Common Use"
select select "0"
